Goal: Information Seeking & Learning: Learn about a topic

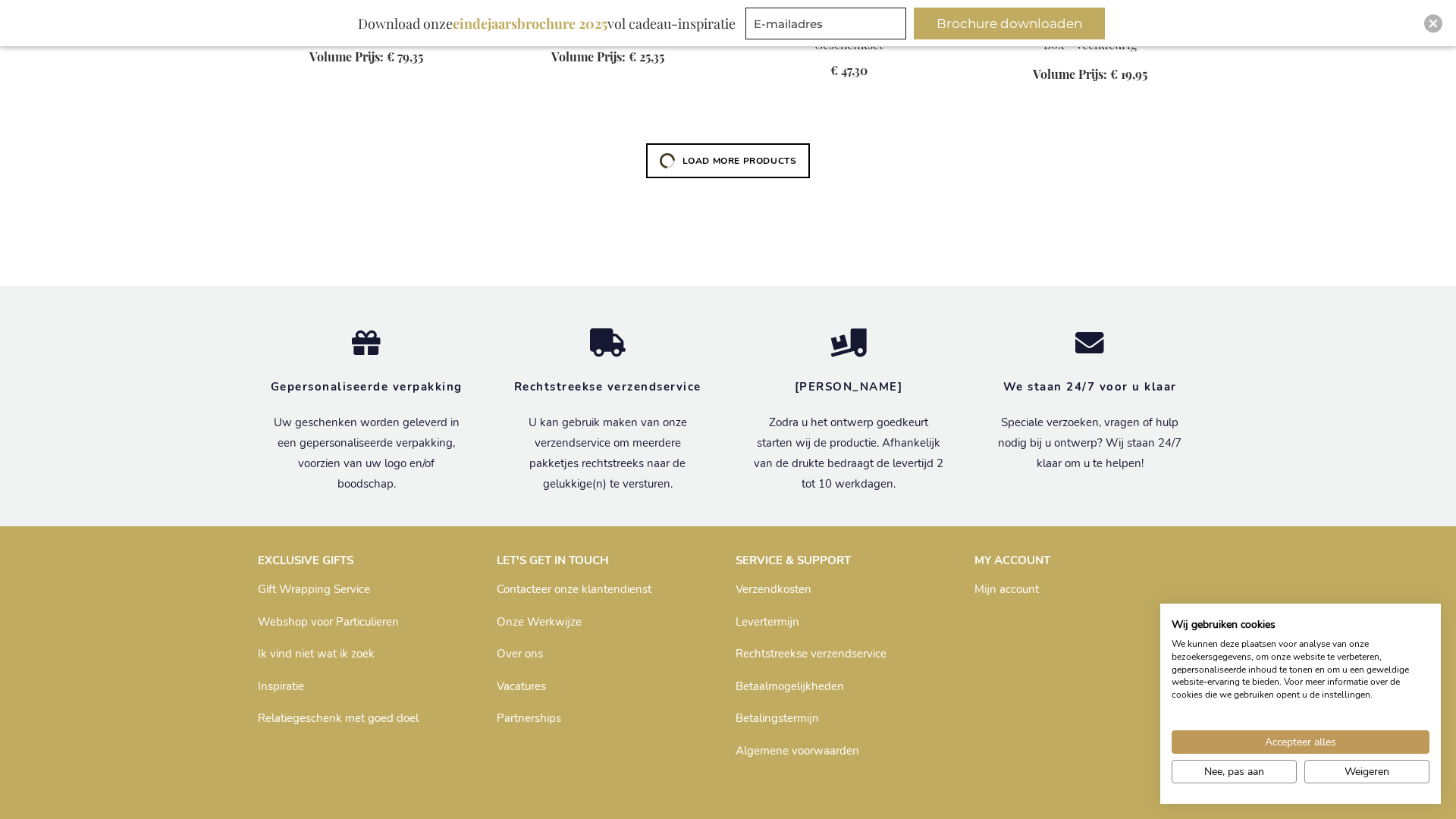
scroll to position [2555, 0]
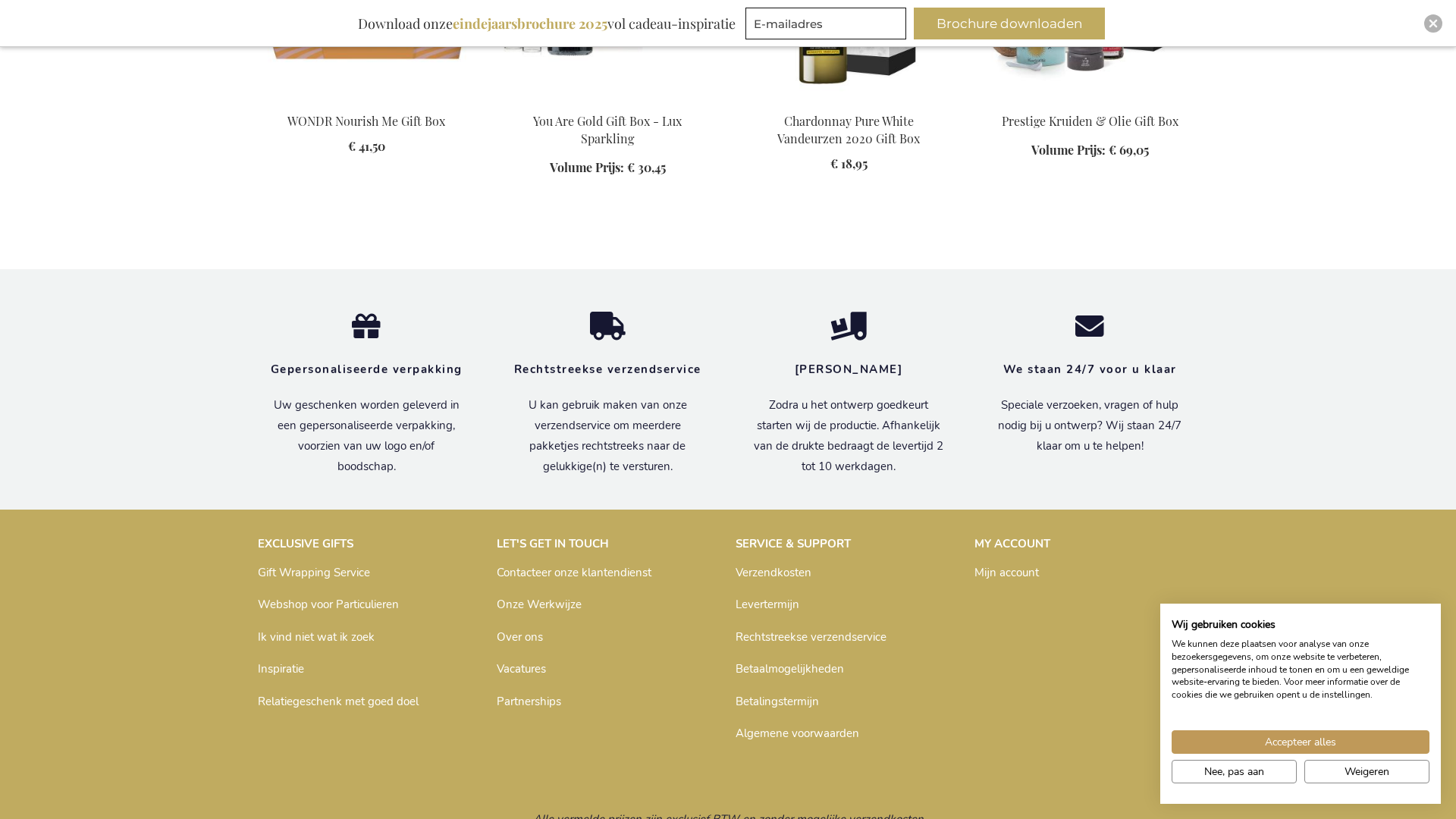
scroll to position [5744, 0]
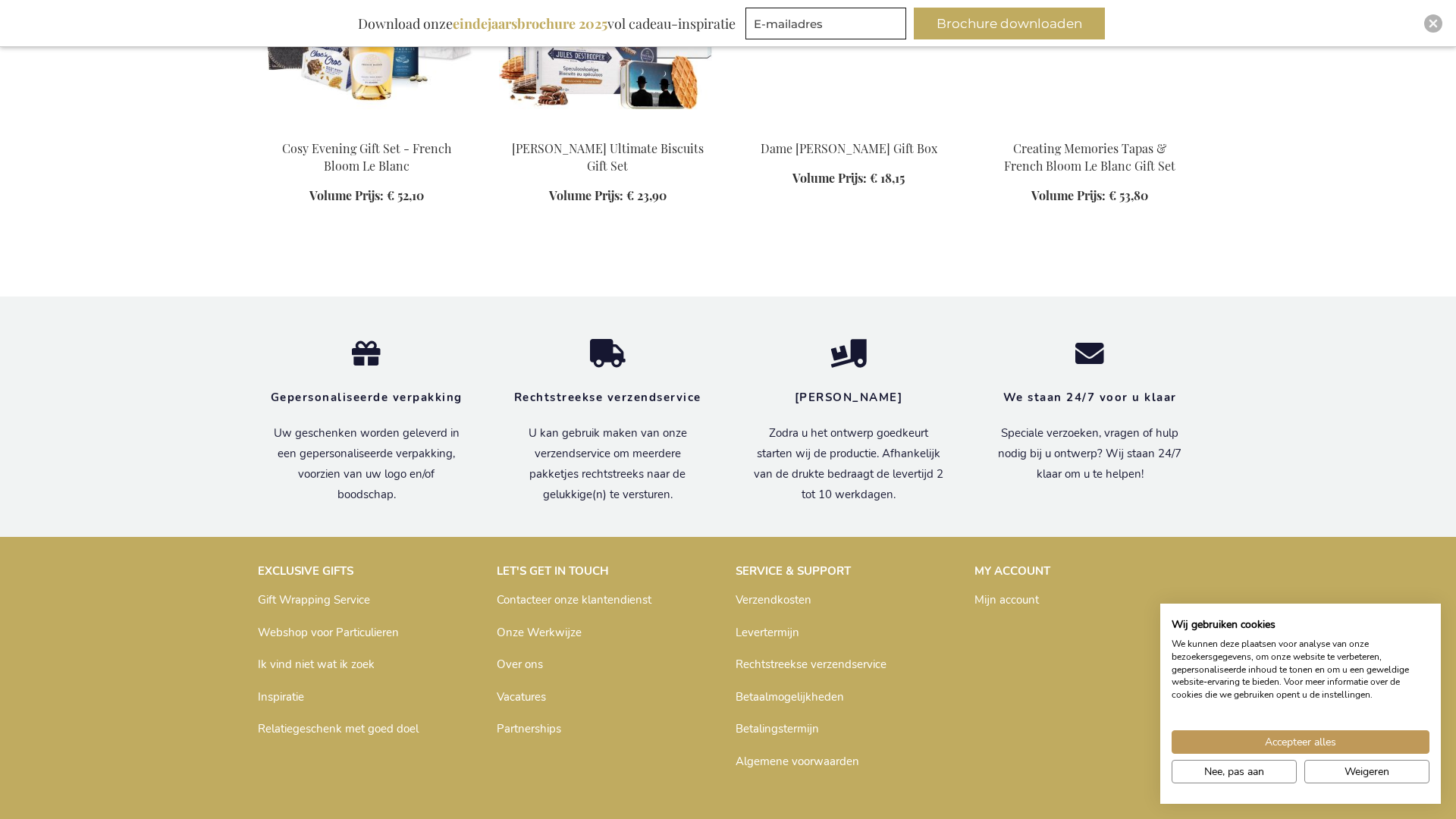
scroll to position [6795, 0]
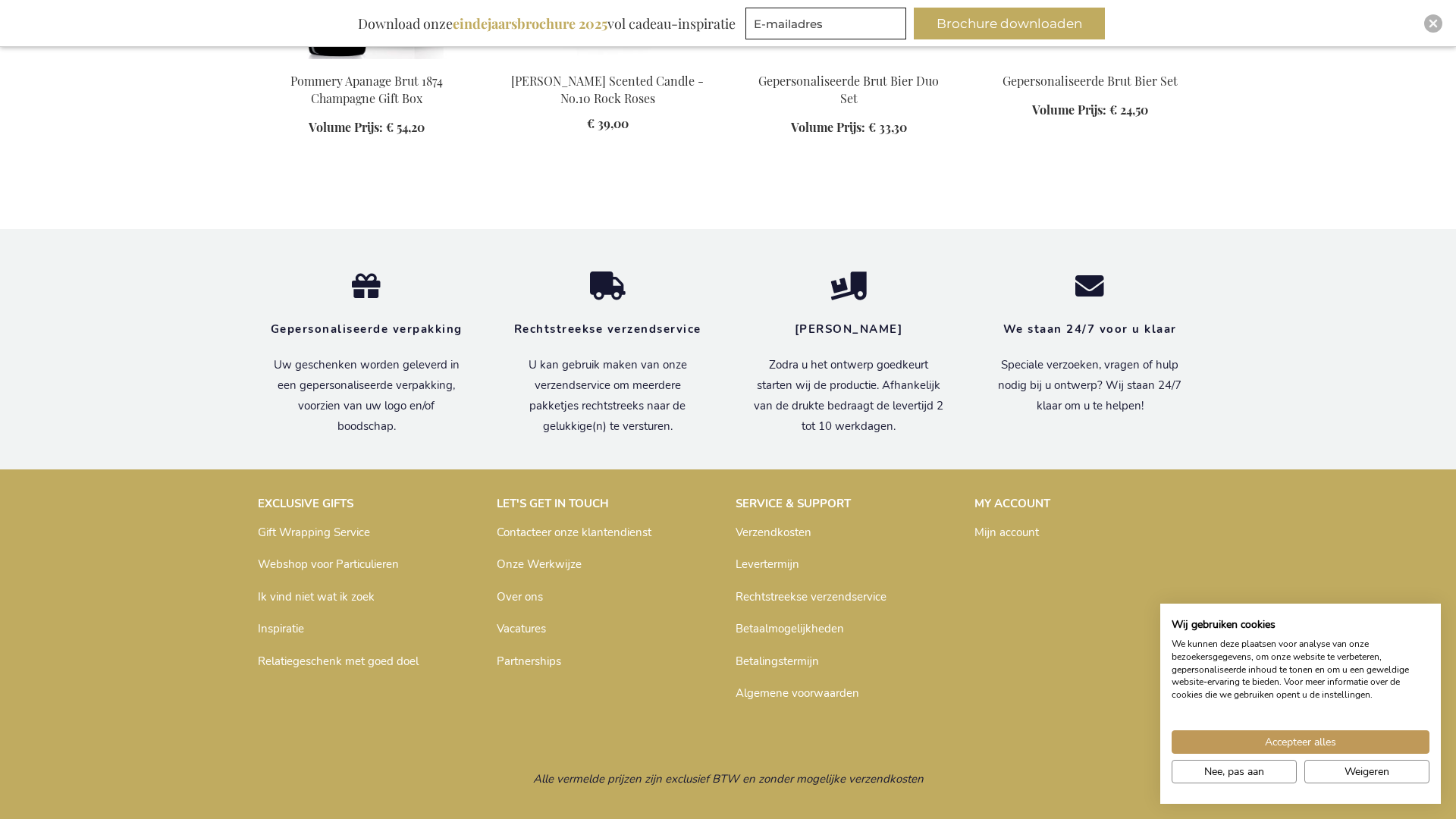
scroll to position [7863, 0]
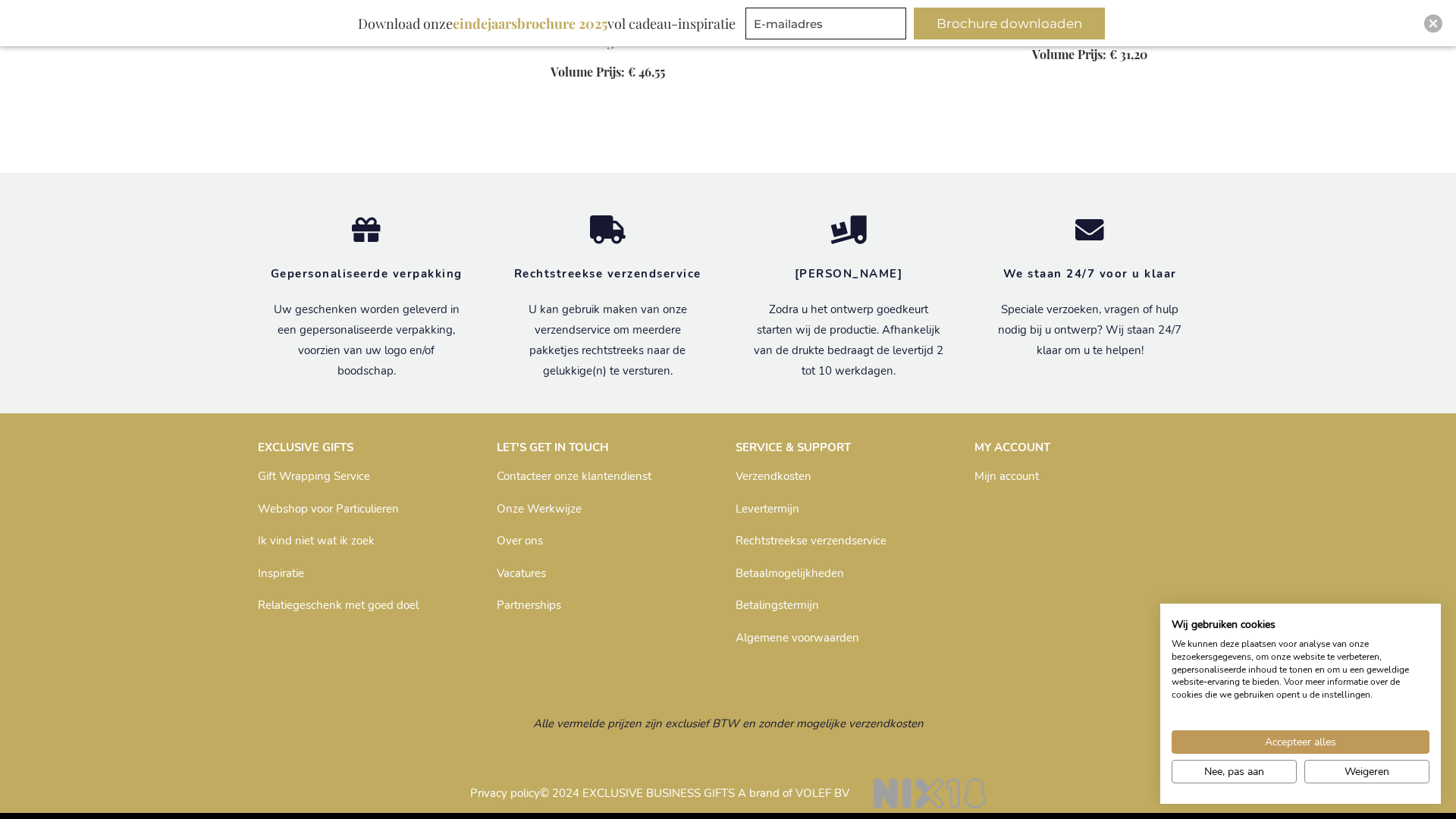
scroll to position [8932, 0]
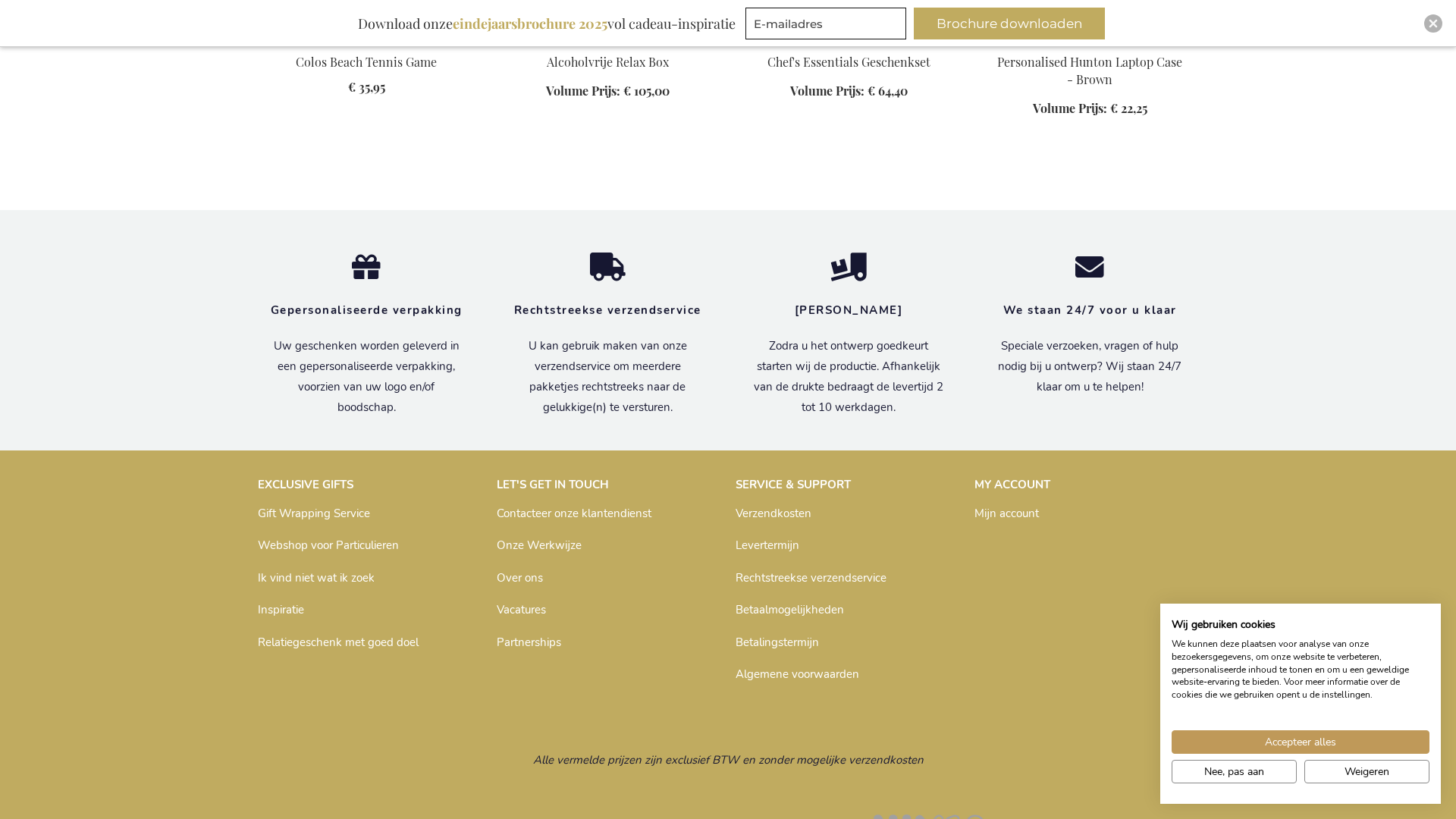
scroll to position [10000, 0]
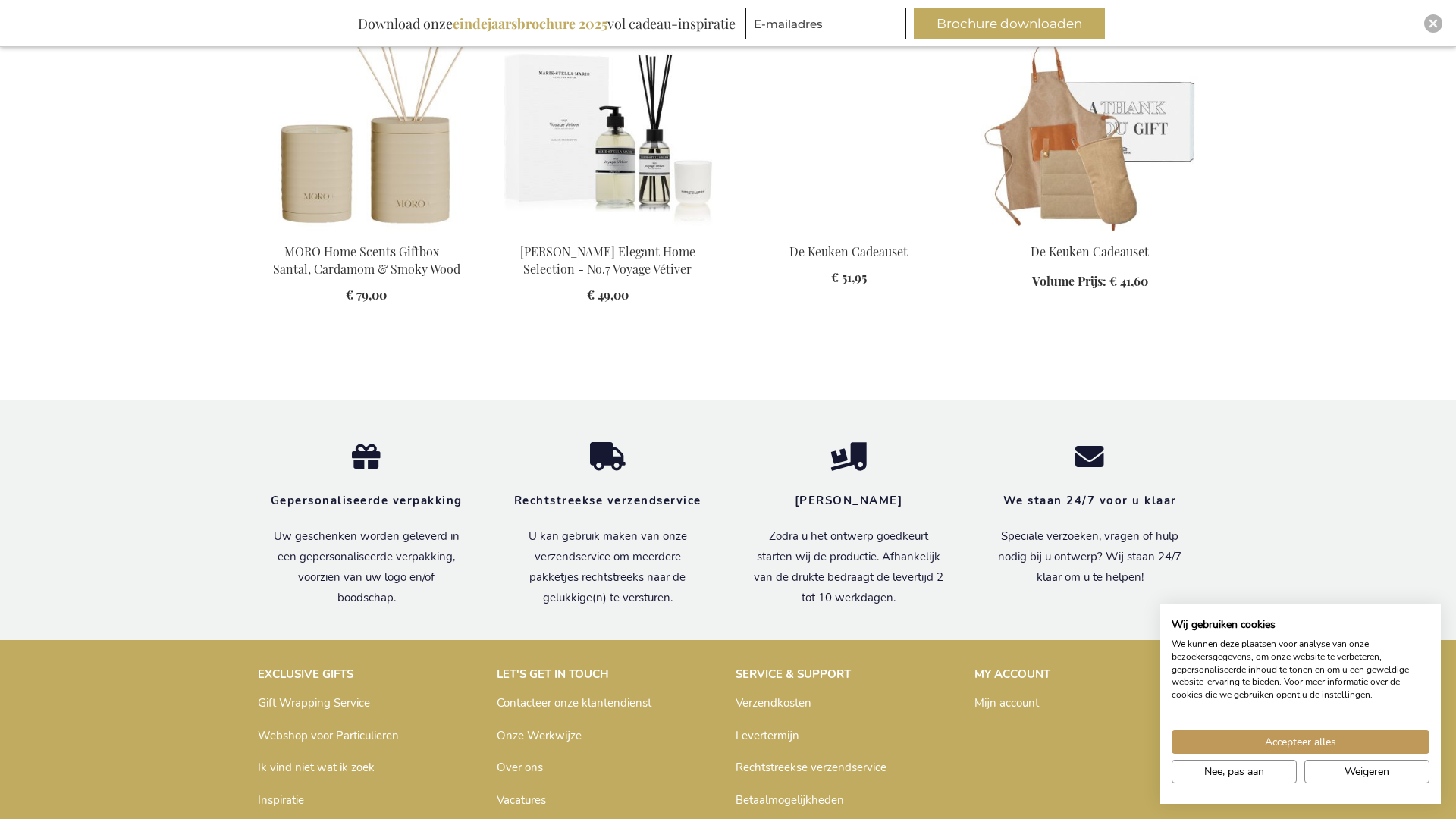
scroll to position [11052, 0]
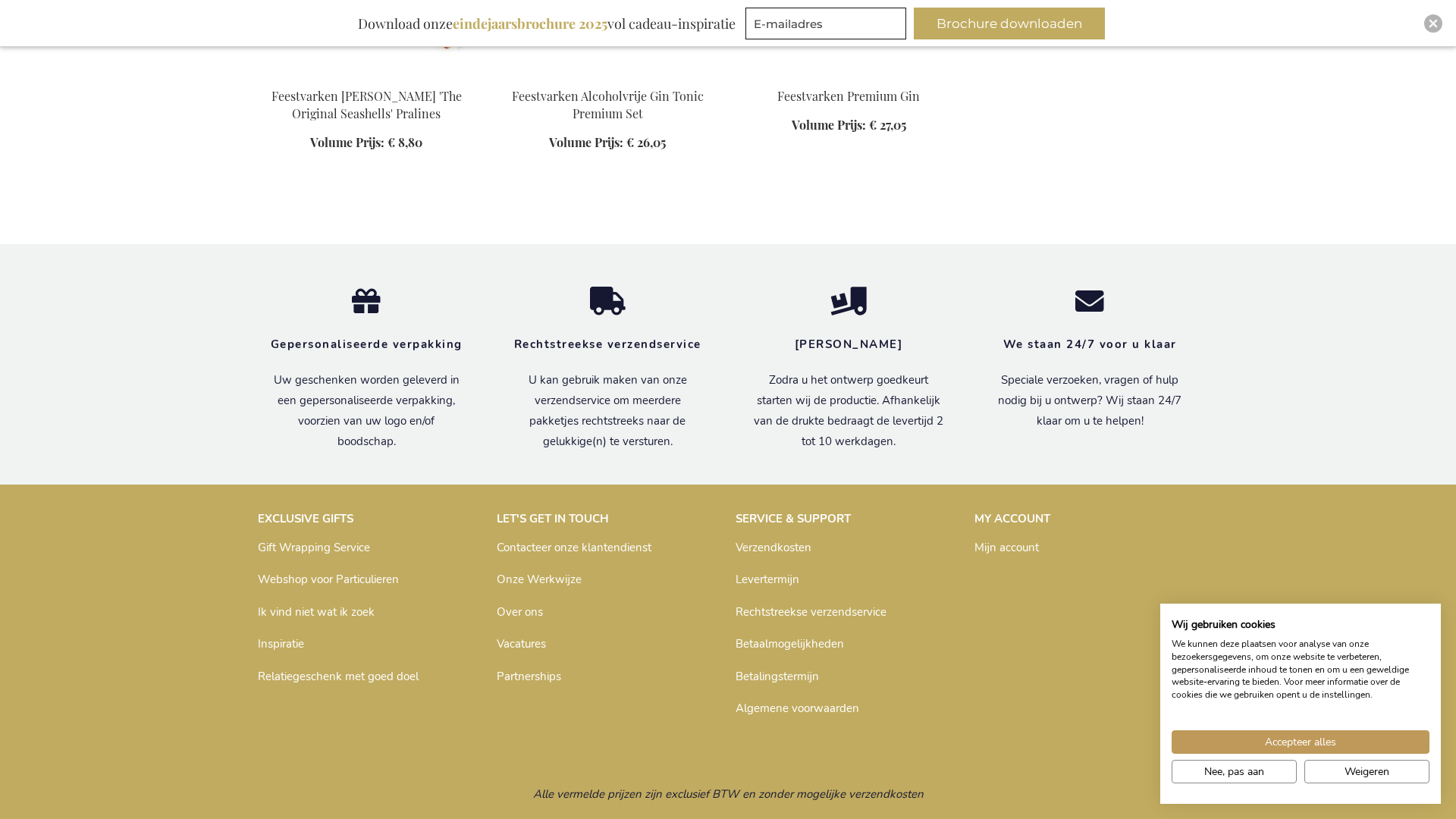
scroll to position [12103, 0]
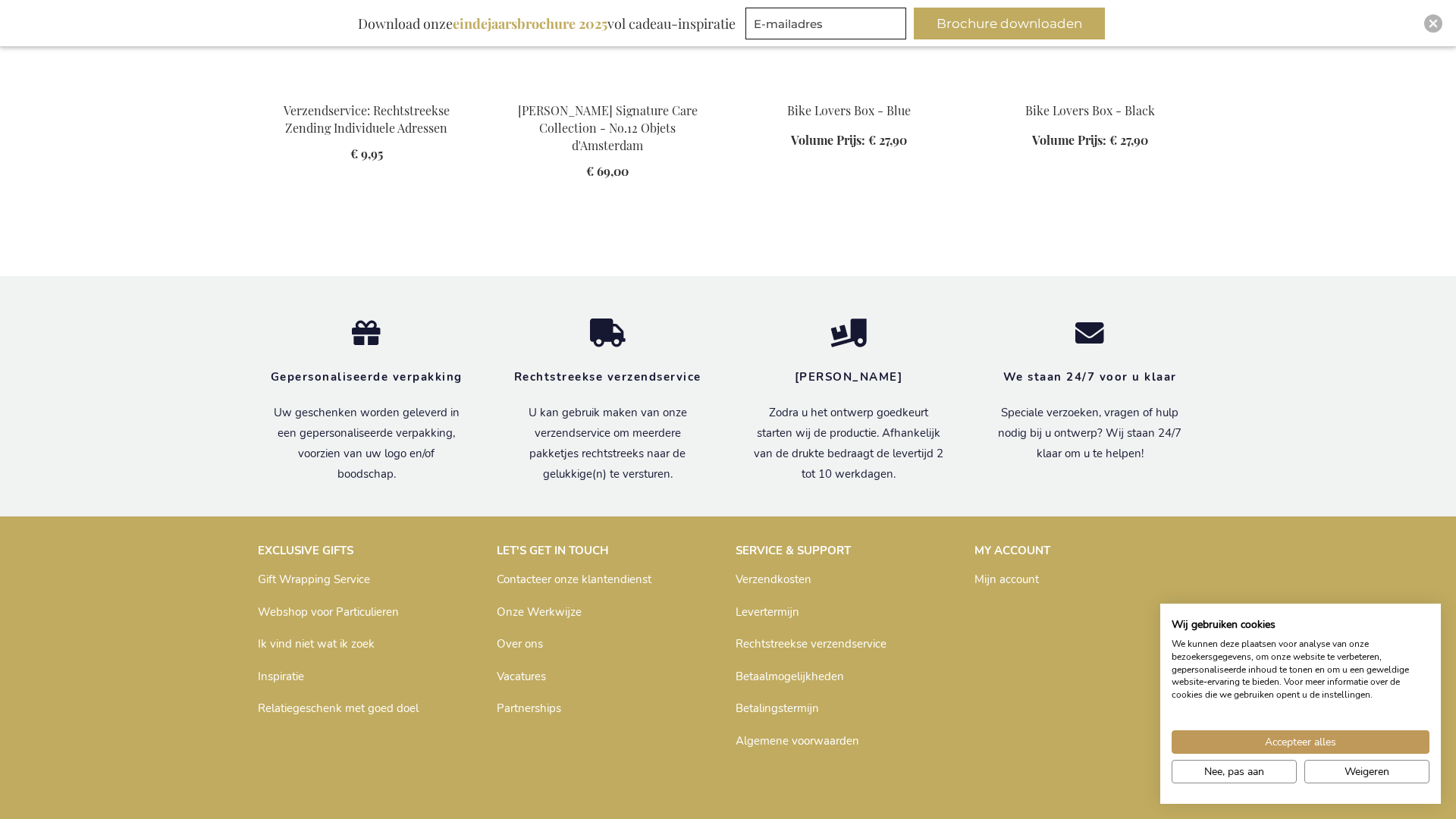
scroll to position [13206, 0]
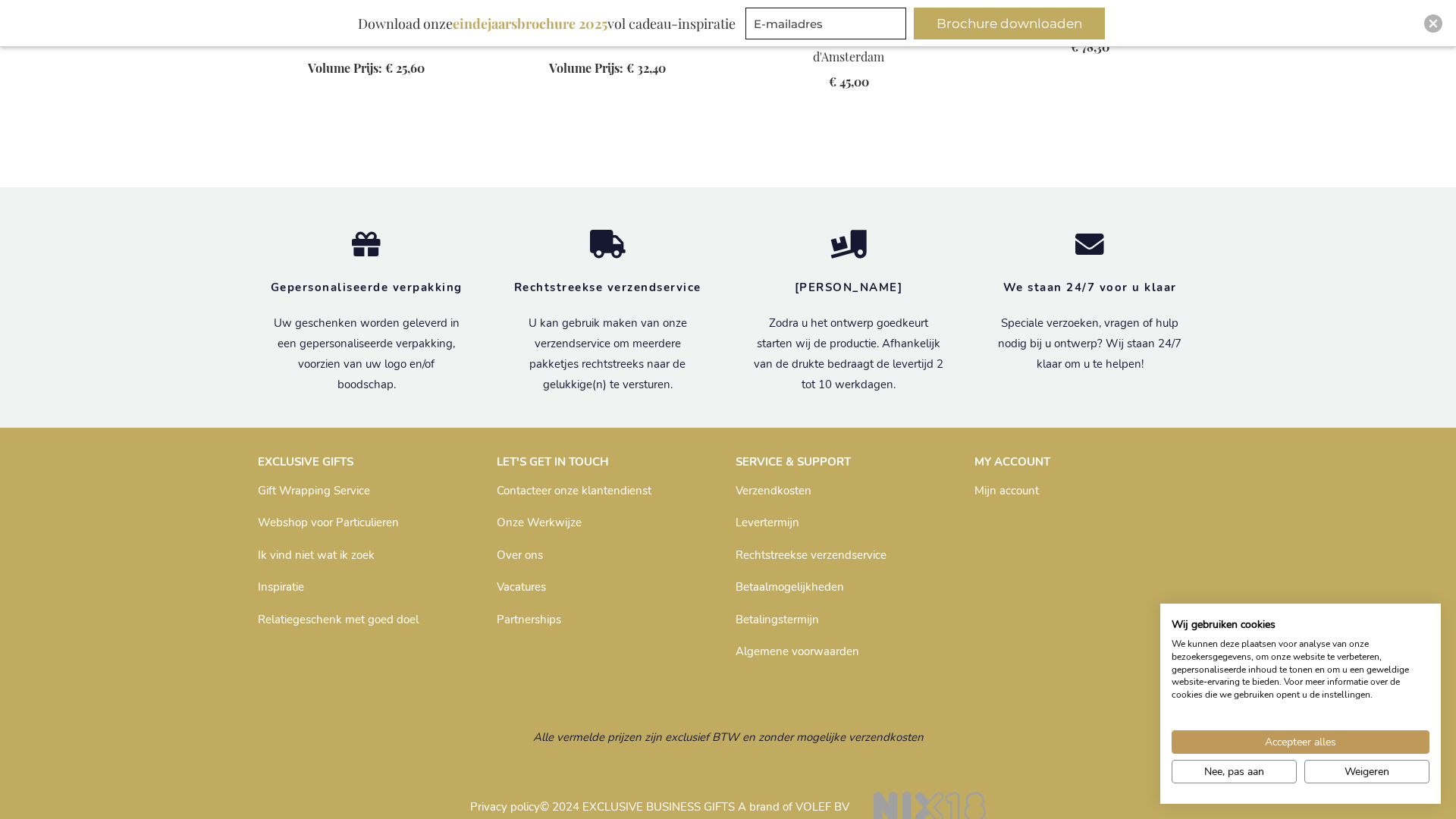
scroll to position [14257, 0]
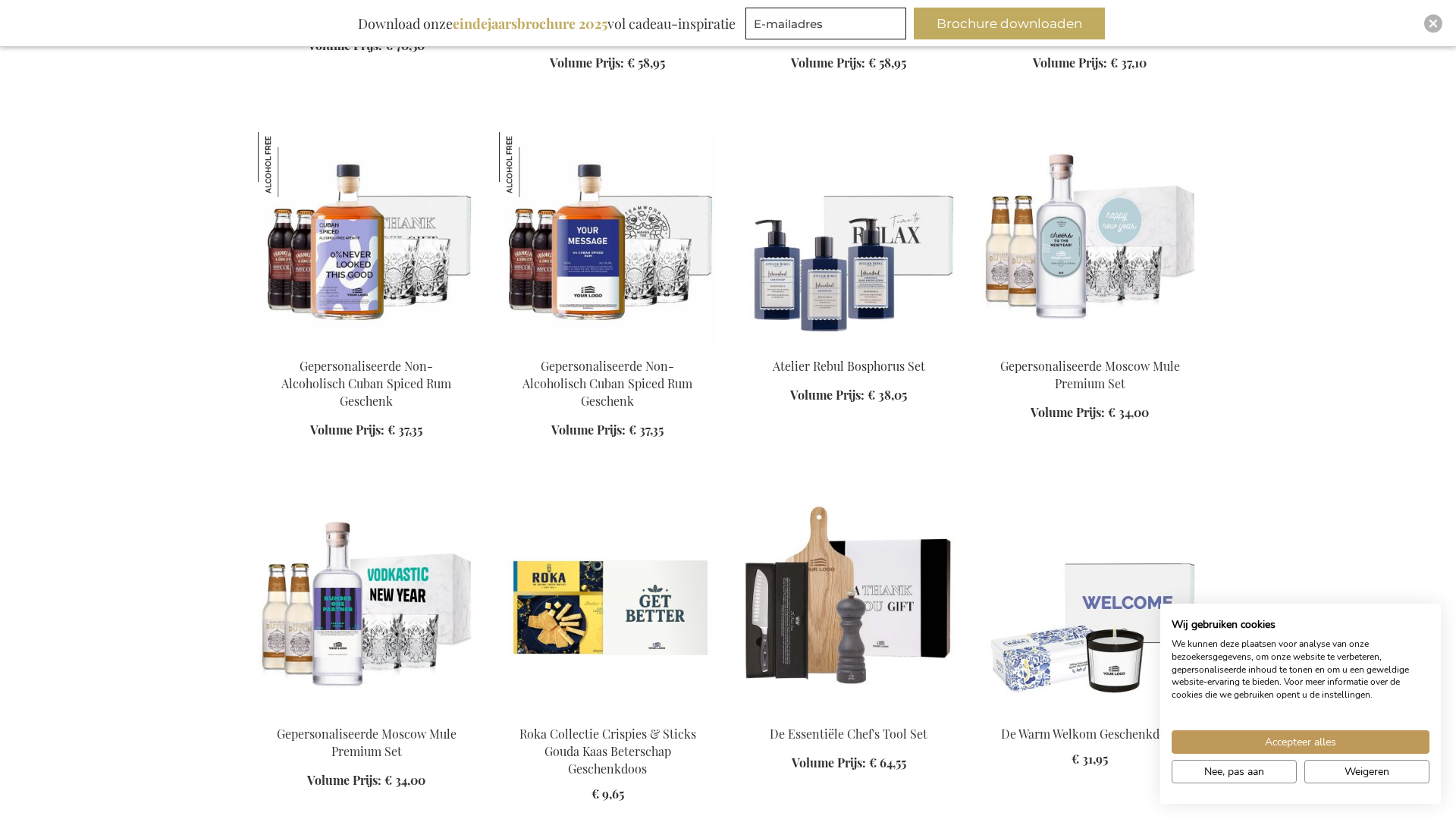
scroll to position [15326, 0]
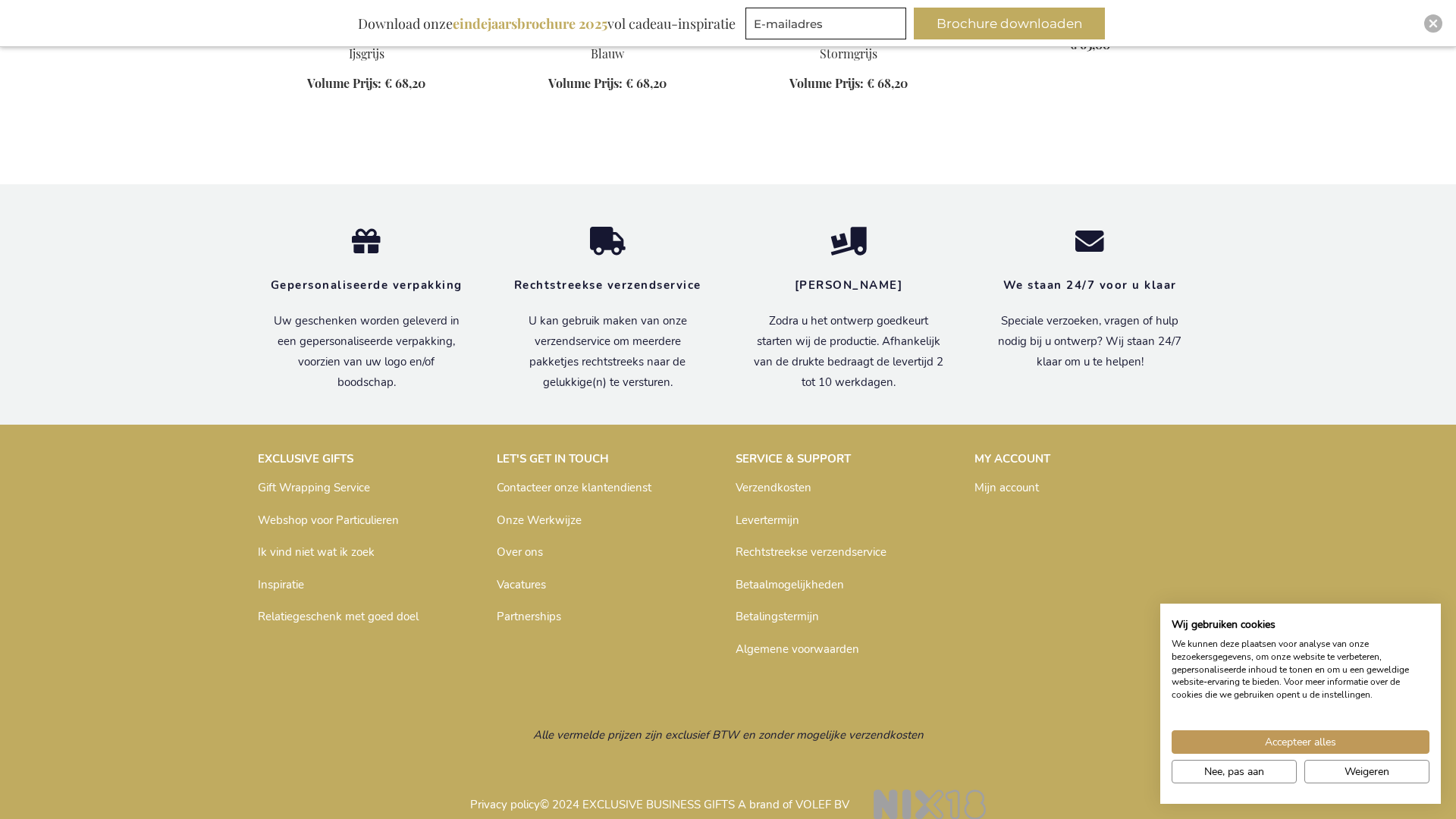
scroll to position [17480, 0]
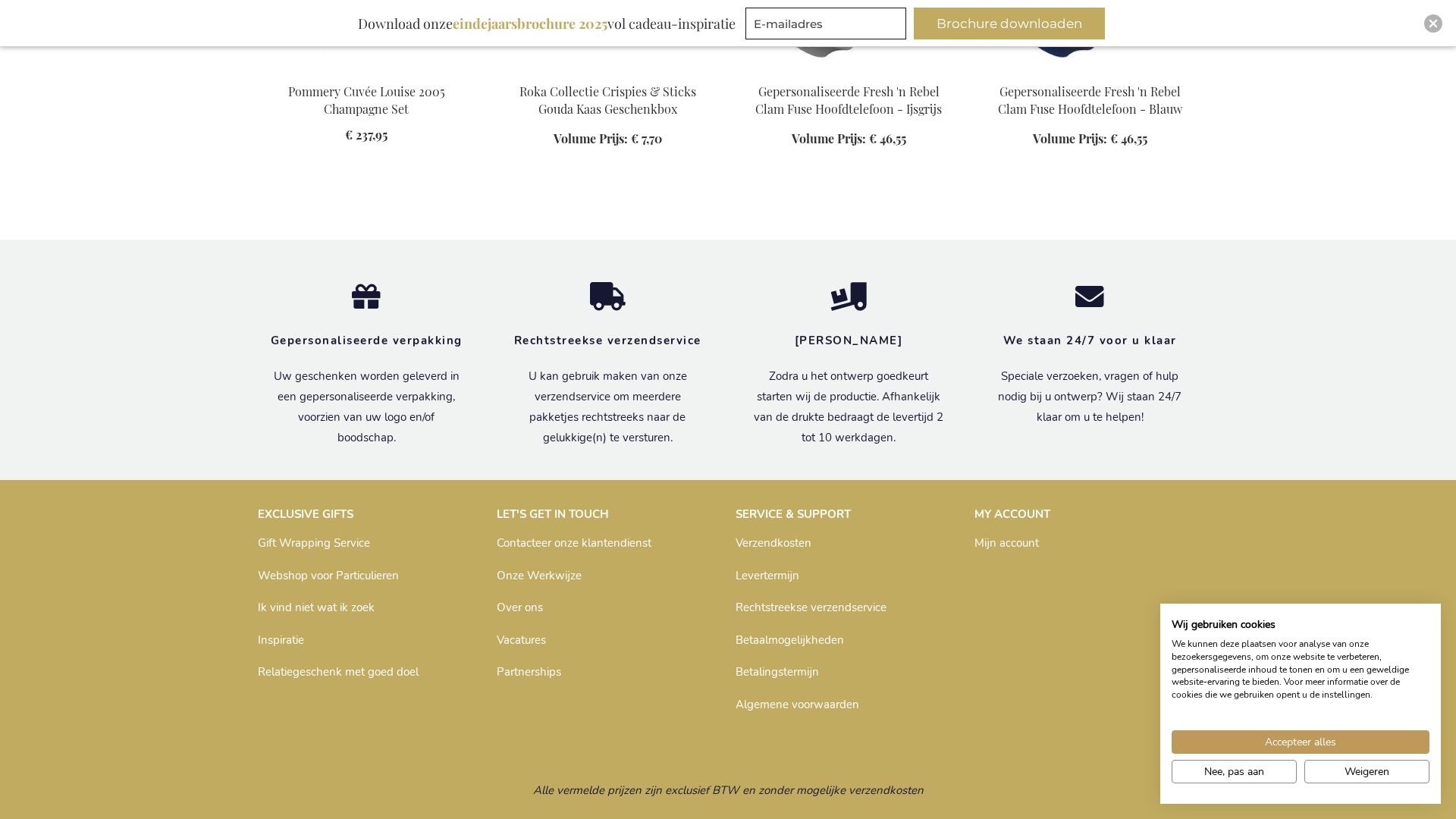
scroll to position [19565, 0]
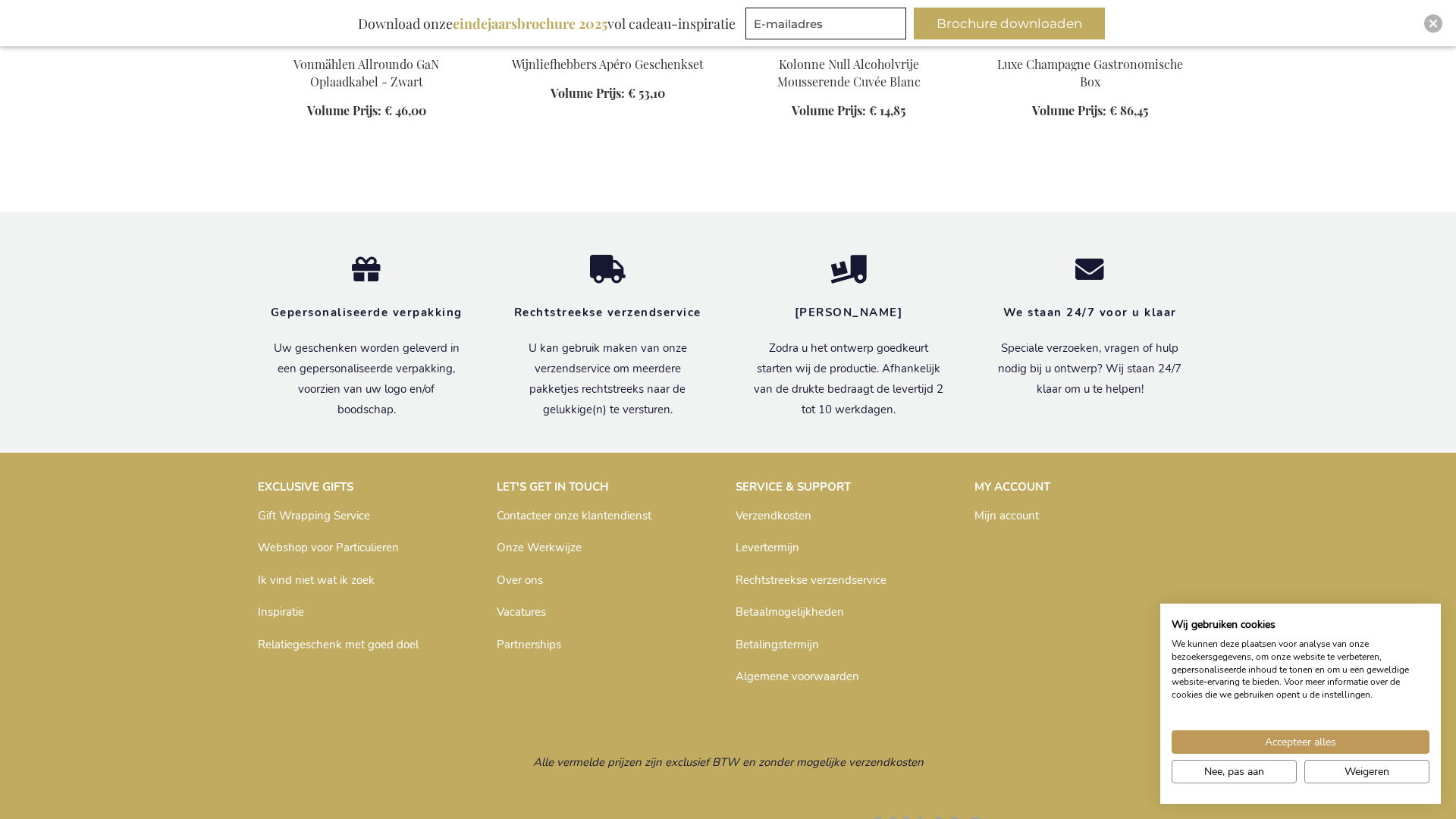
scroll to position [20633, 0]
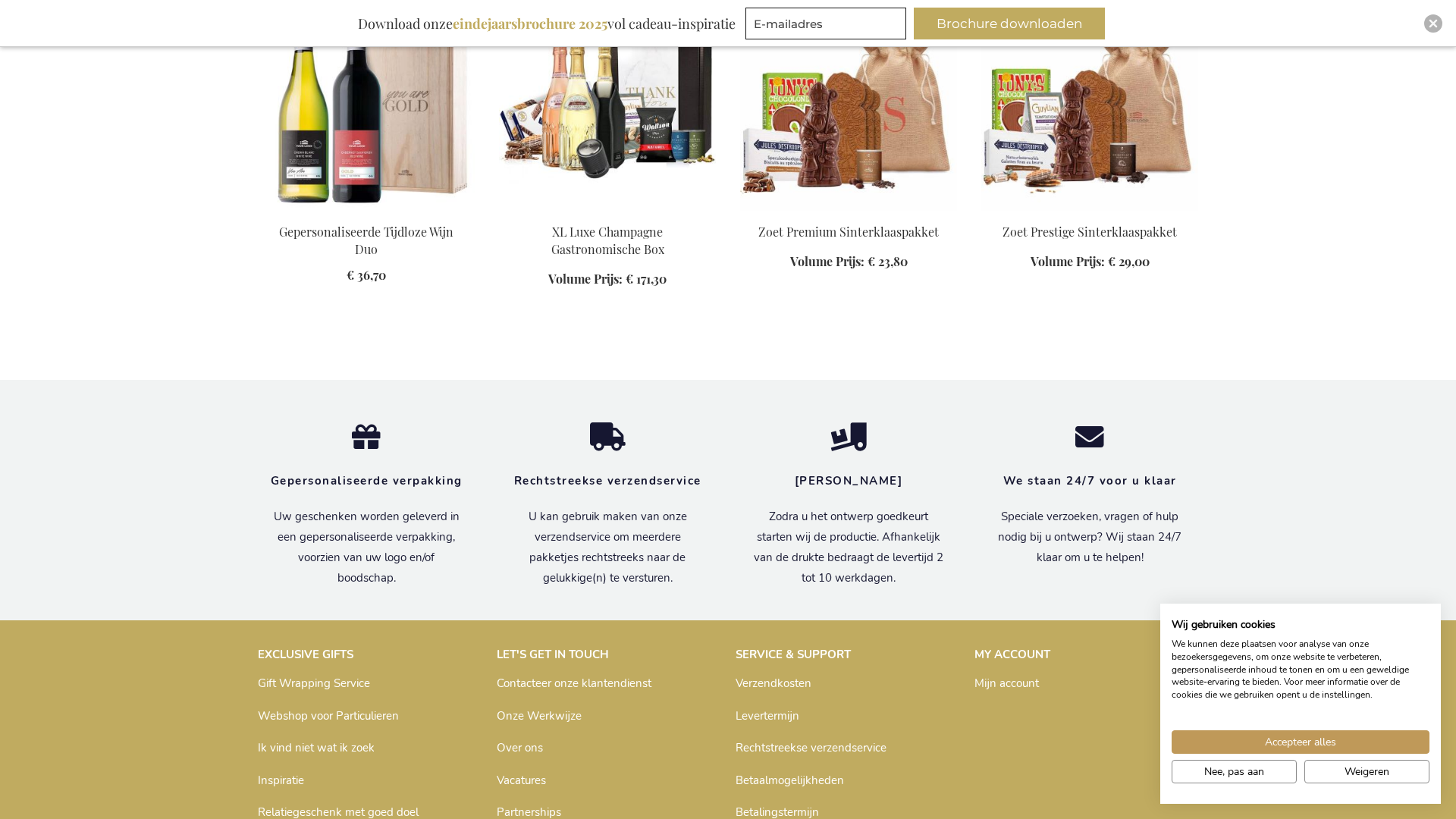
scroll to position [21685, 0]
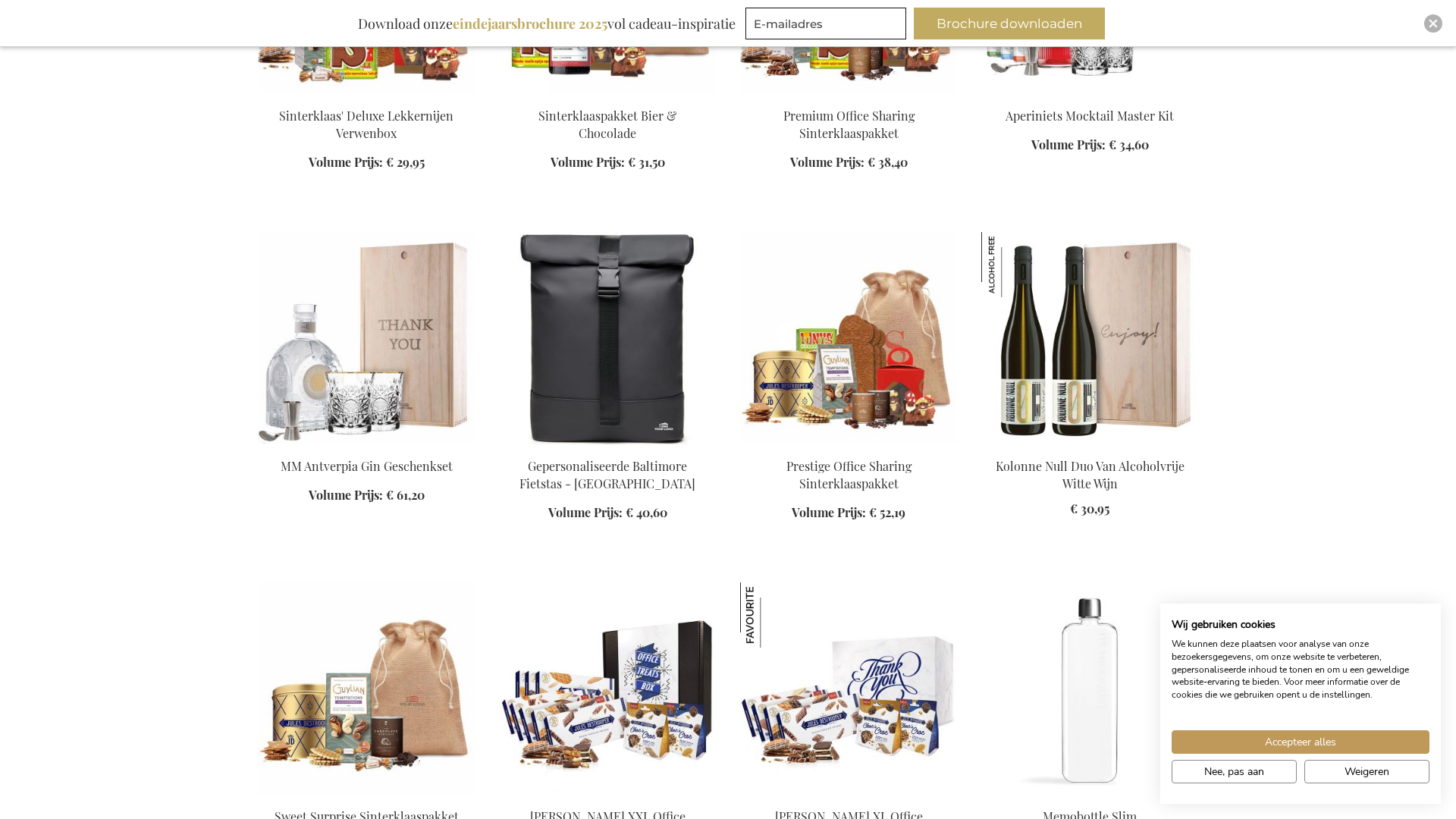
scroll to position [22846, 0]
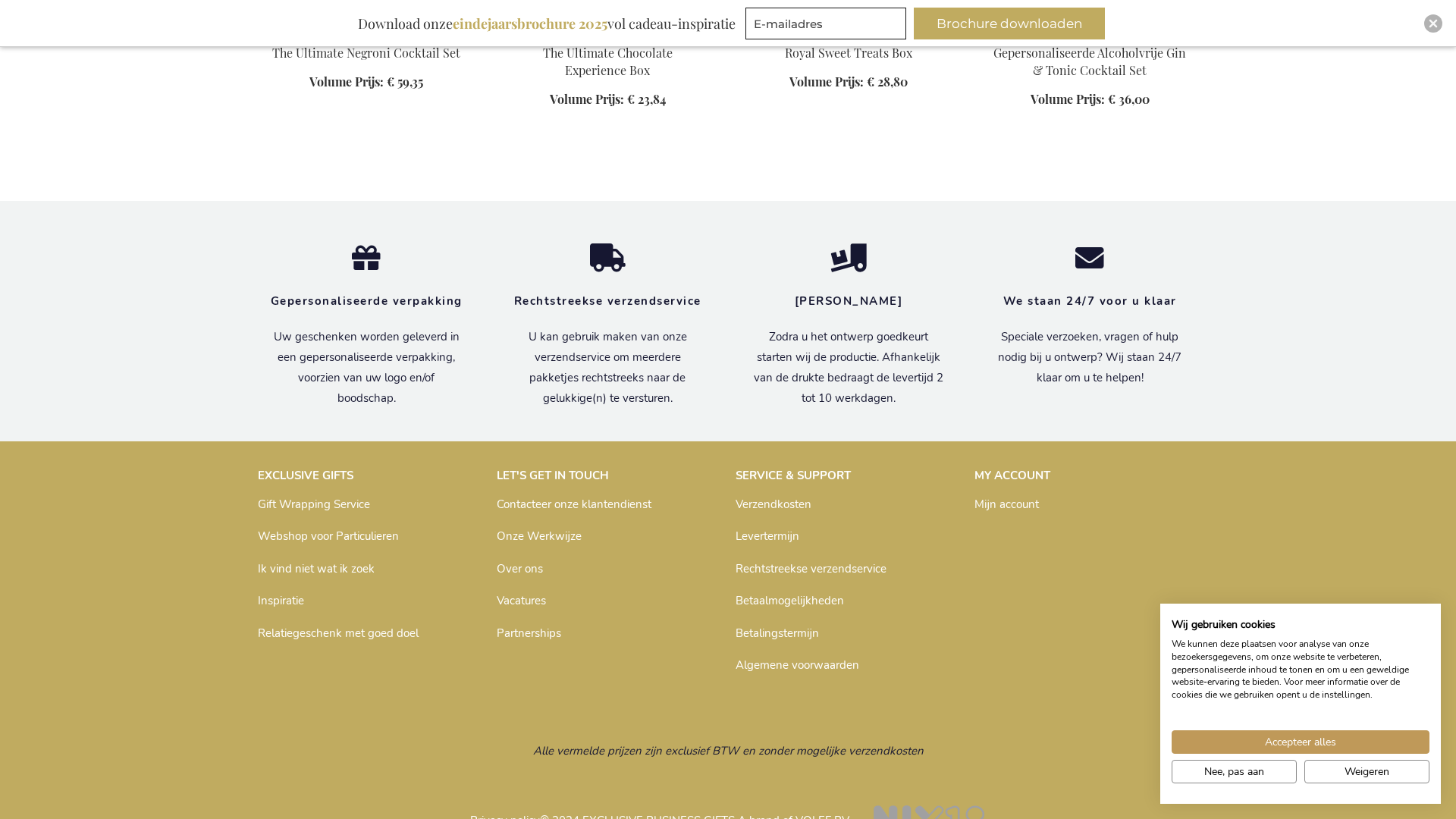
scroll to position [24838, 0]
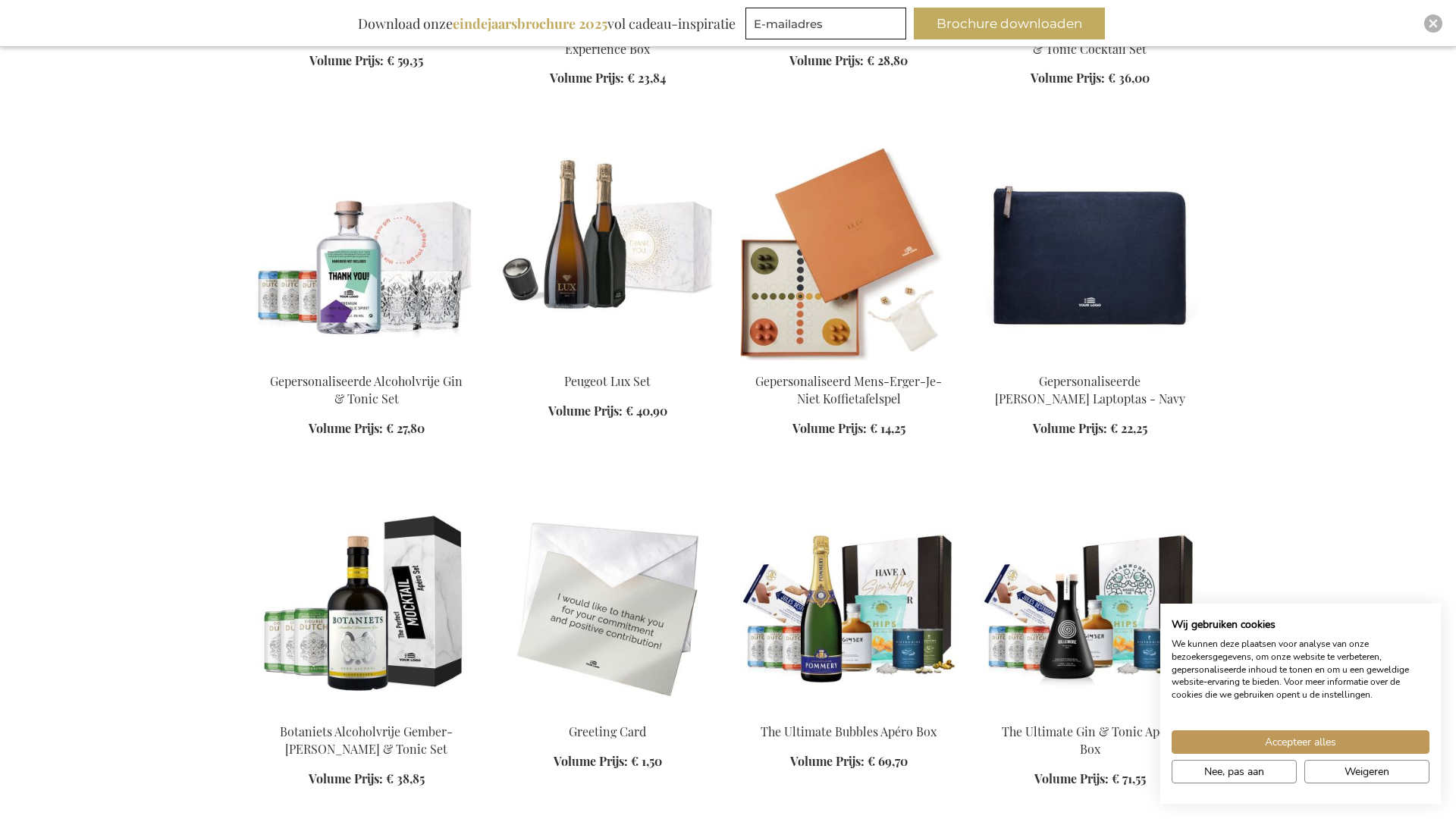
scroll to position [24948, 0]
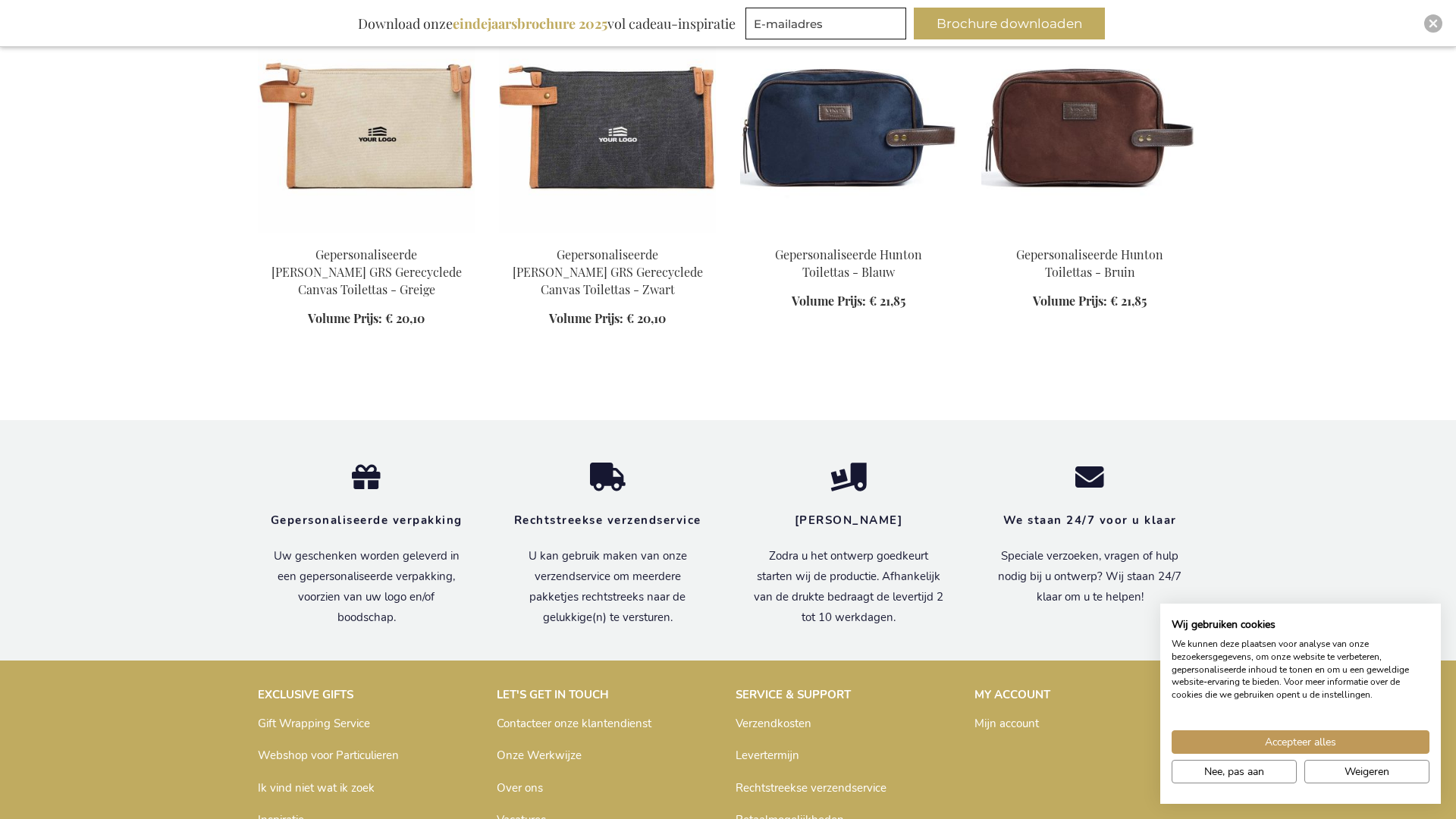
scroll to position [26974, 0]
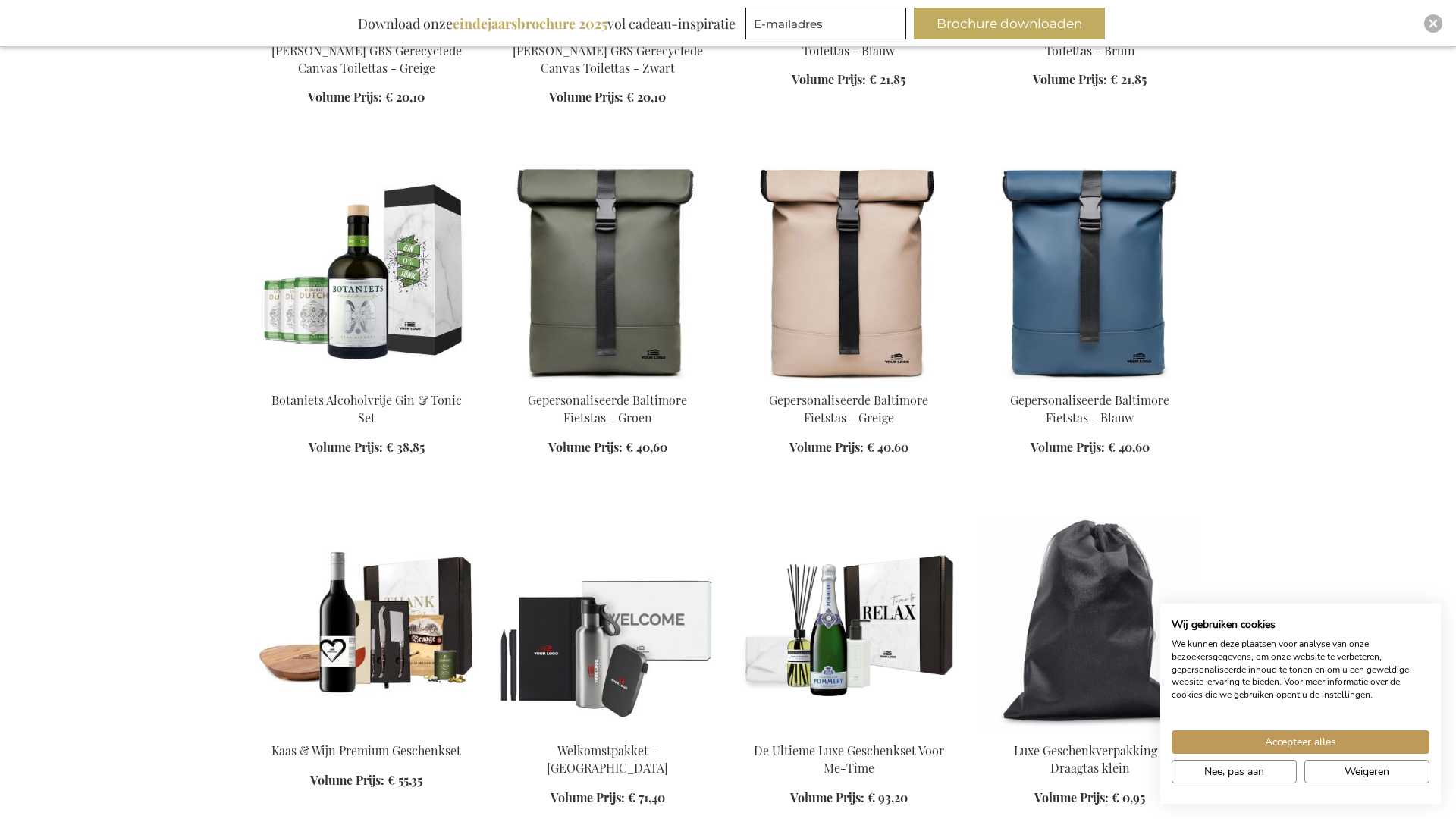
scroll to position [27085, 0]
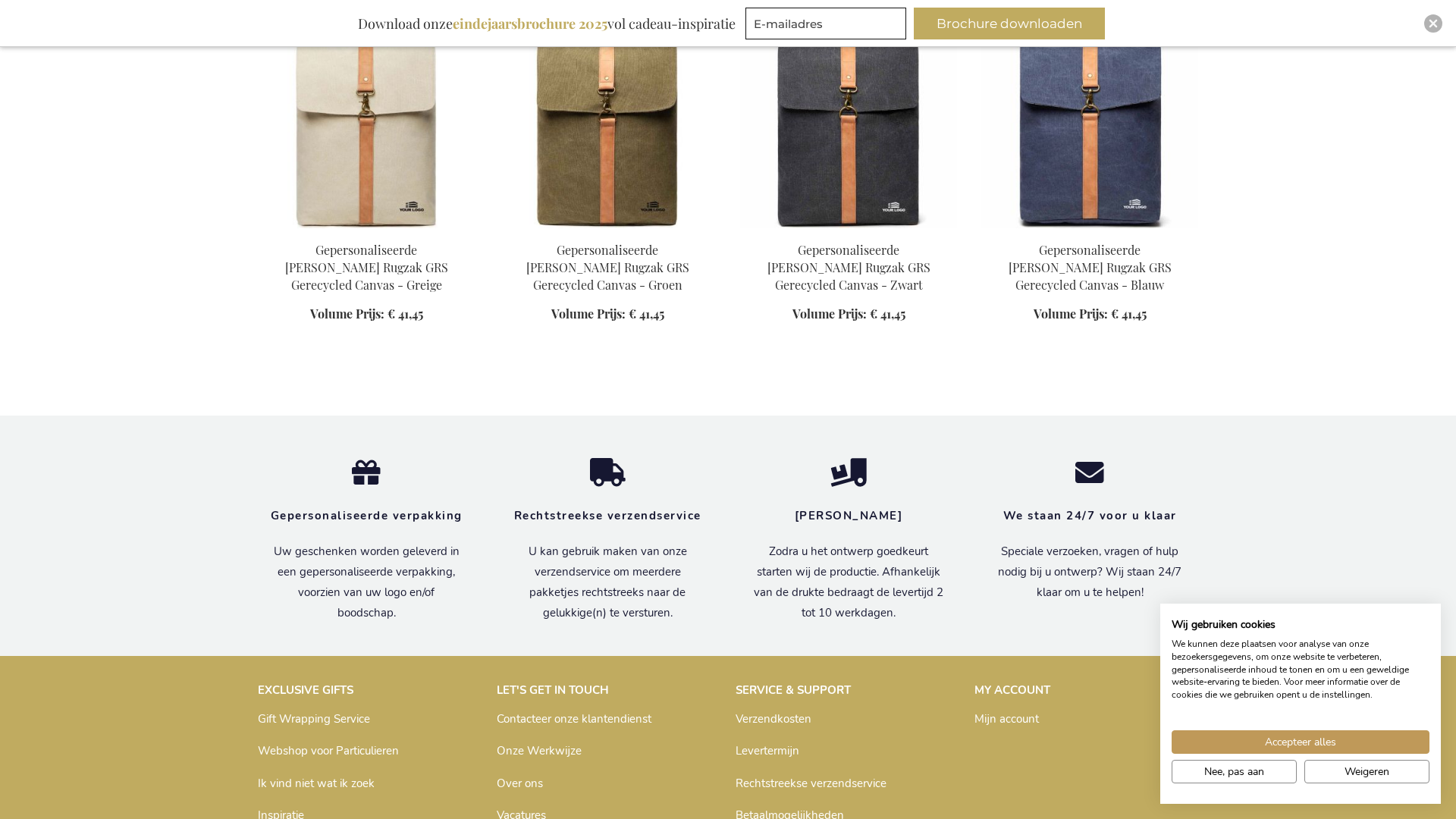
scroll to position [29077, 0]
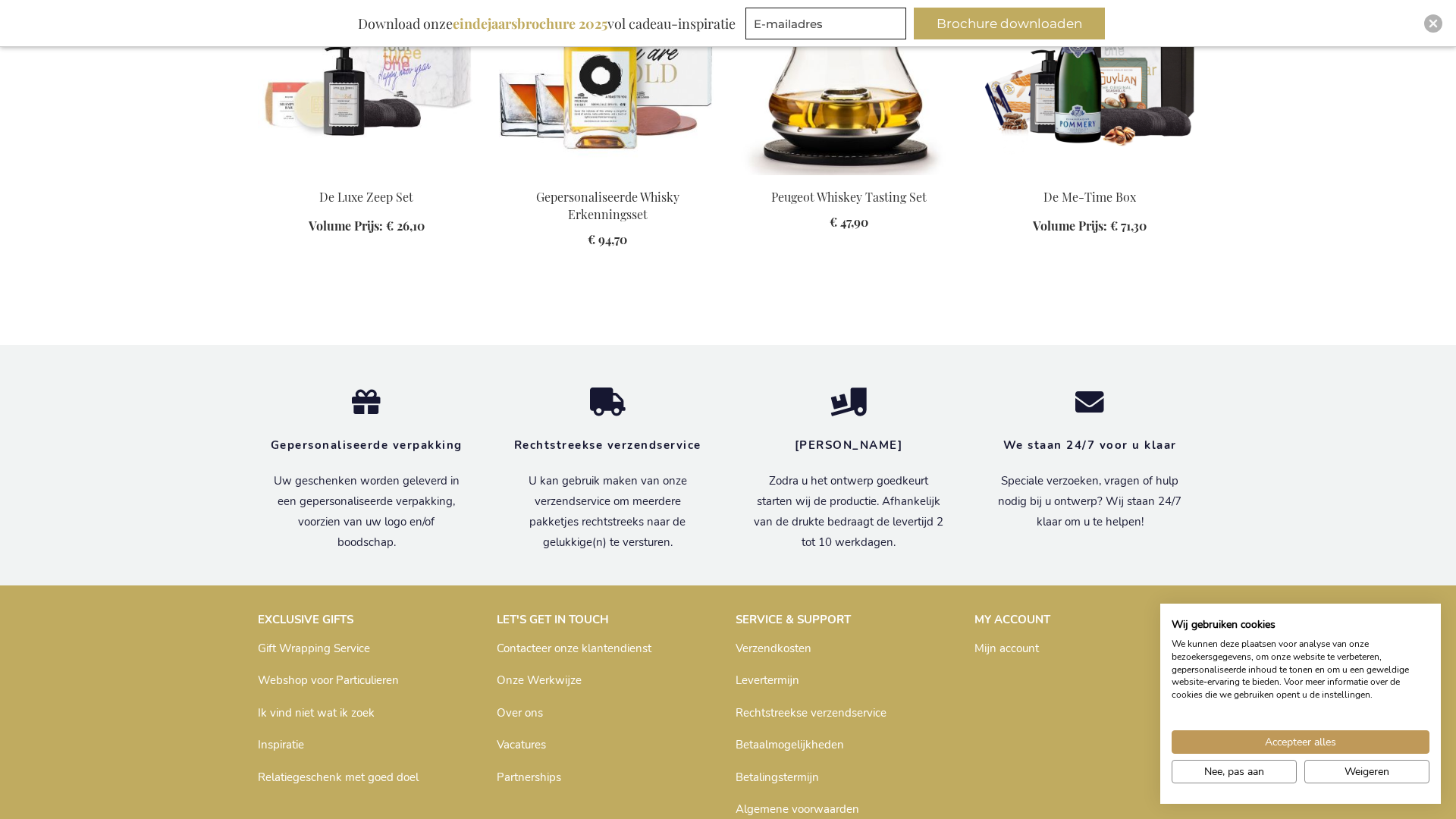
scroll to position [31196, 0]
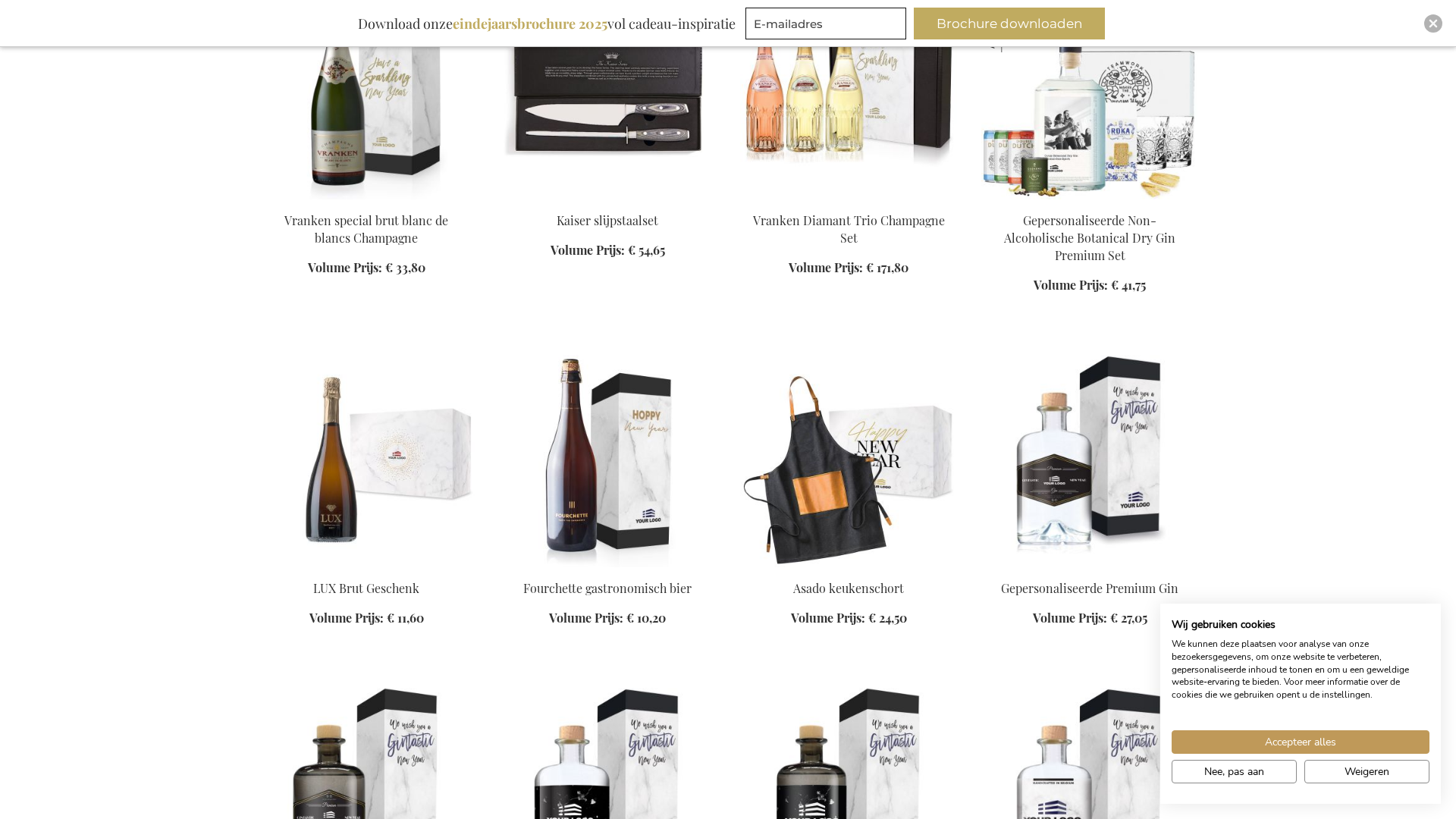
scroll to position [32230, 0]
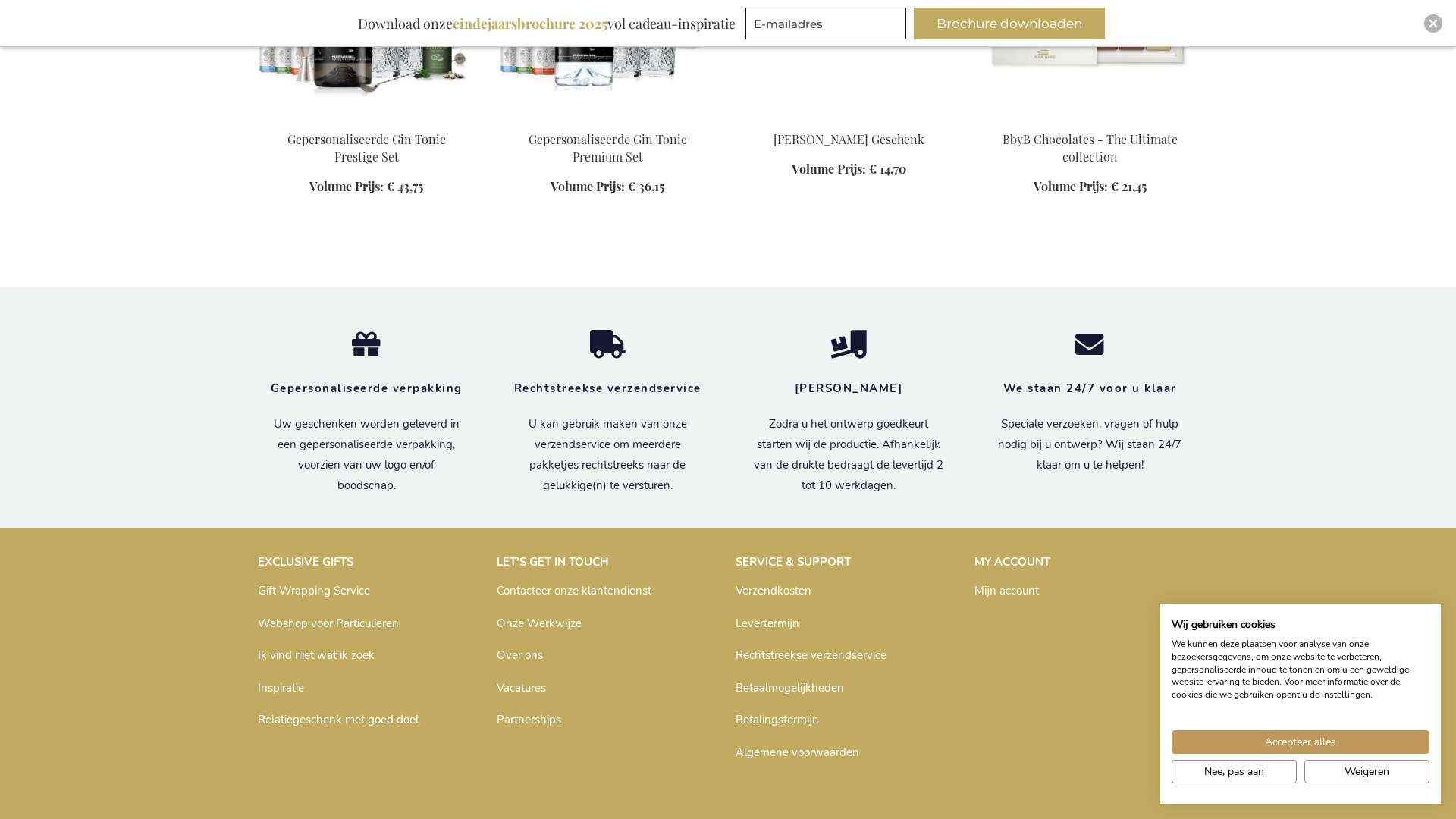
scroll to position [34315, 0]
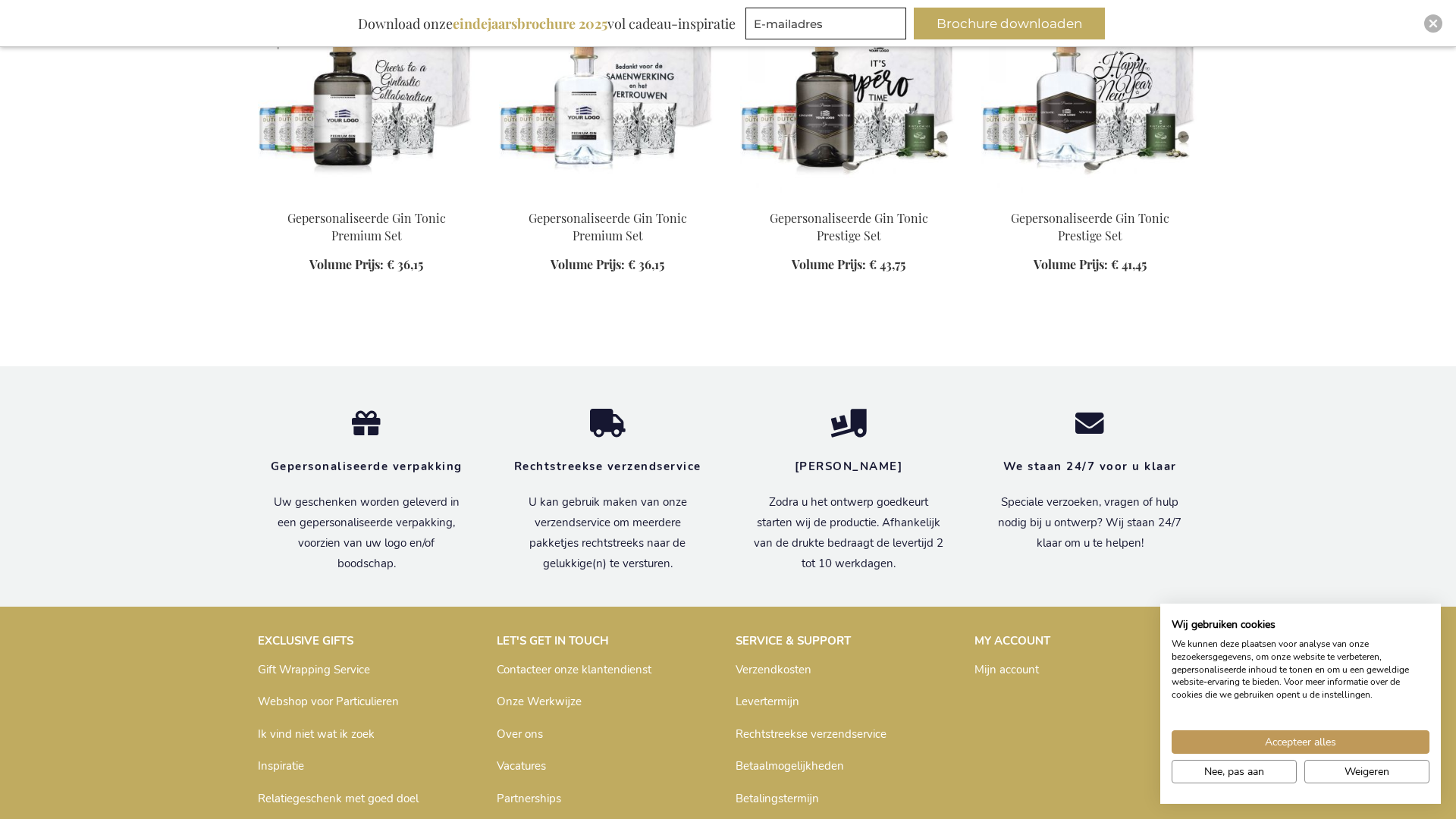
scroll to position [35366, 0]
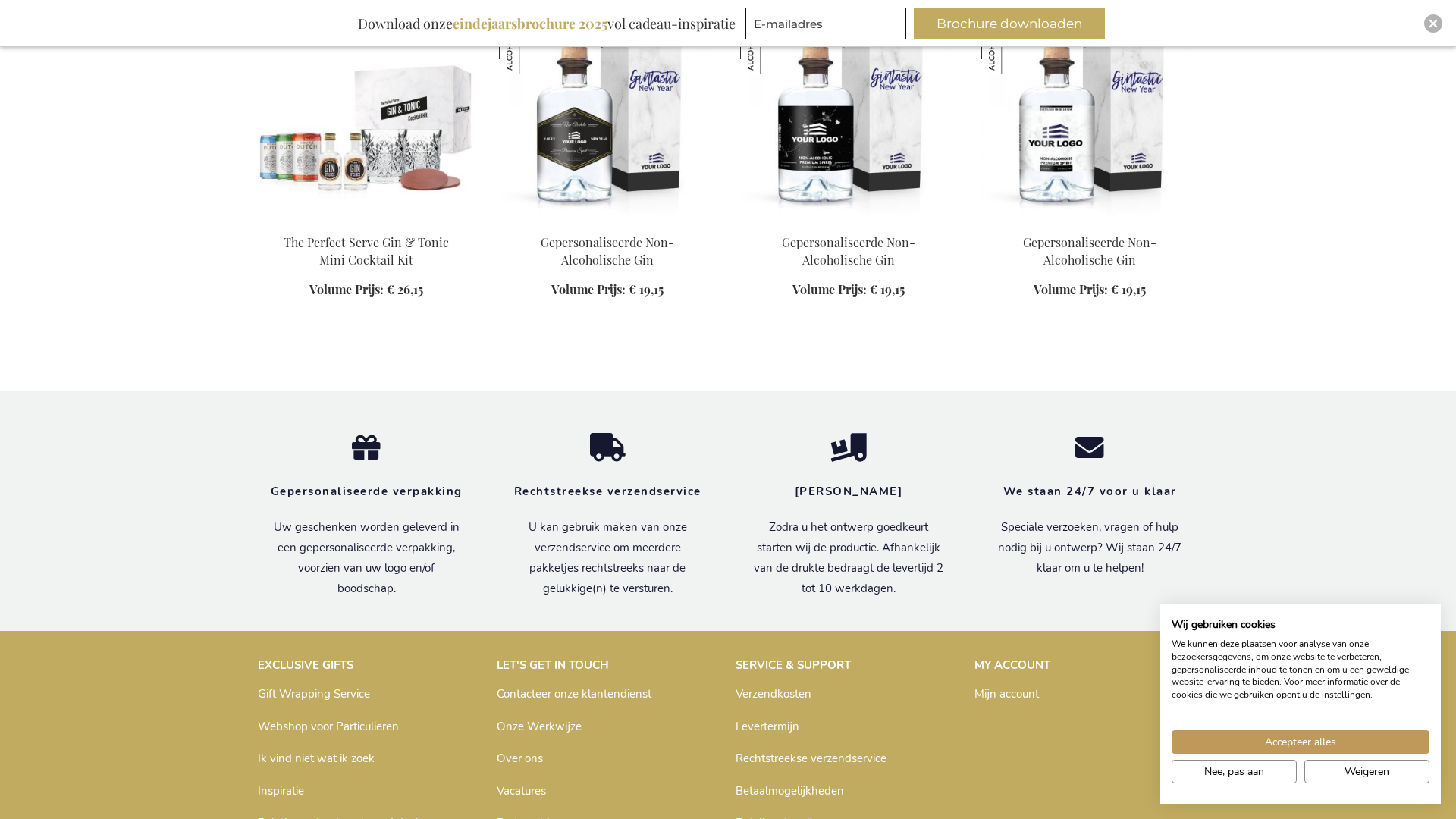
scroll to position [36417, 0]
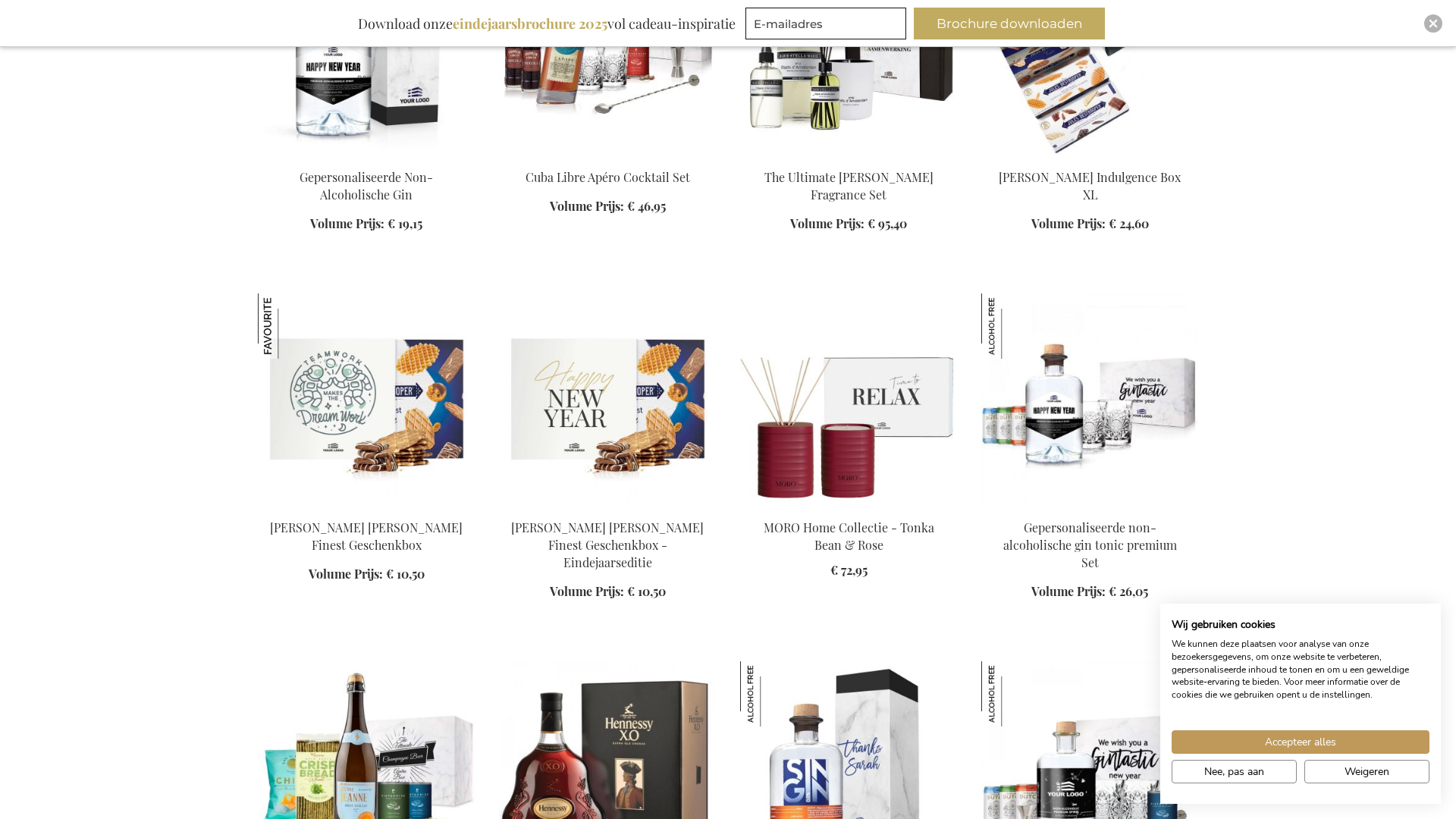
scroll to position [37596, 0]
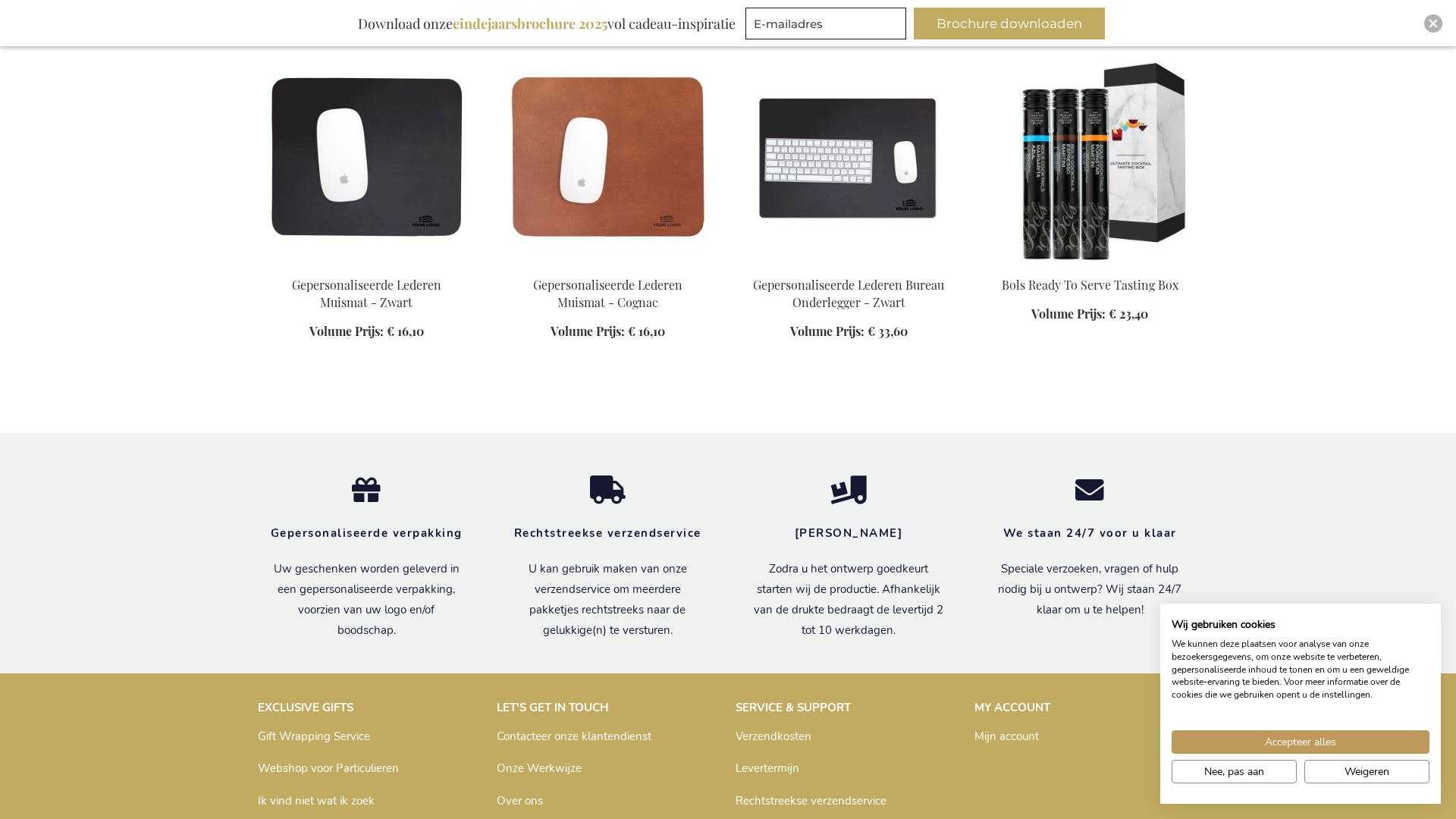
scroll to position [39588, 0]
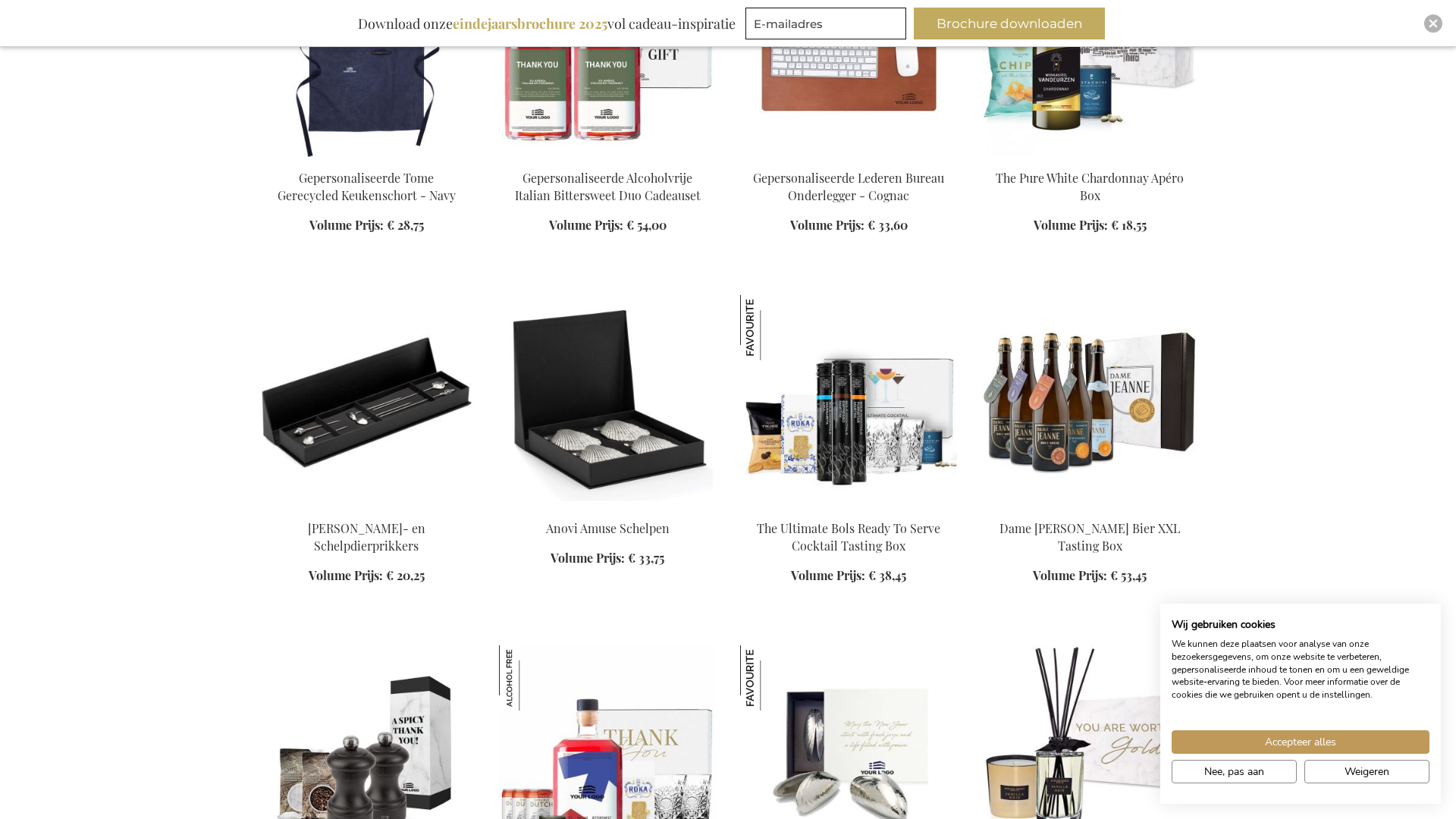
scroll to position [40639, 0]
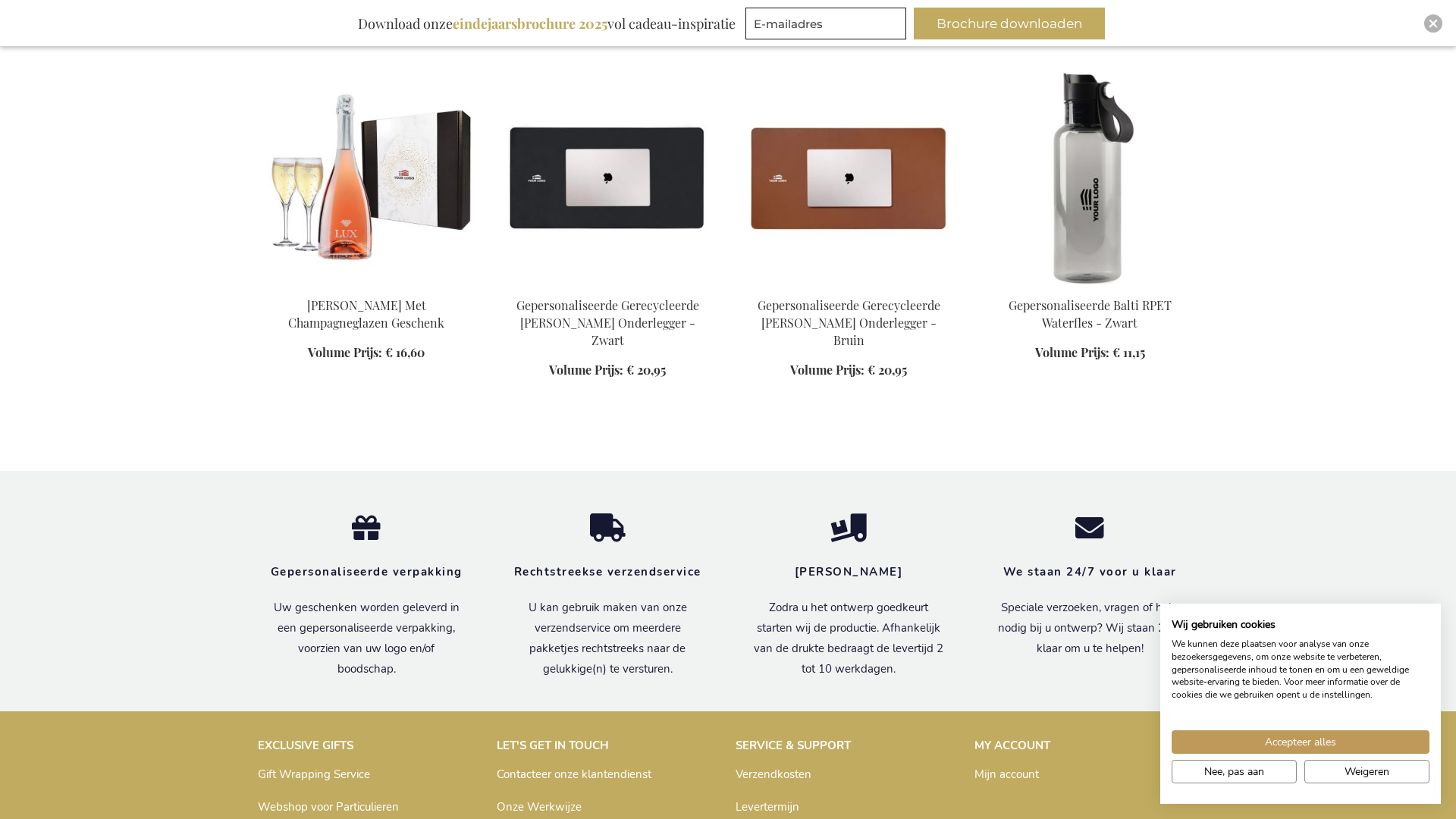
scroll to position [42741, 0]
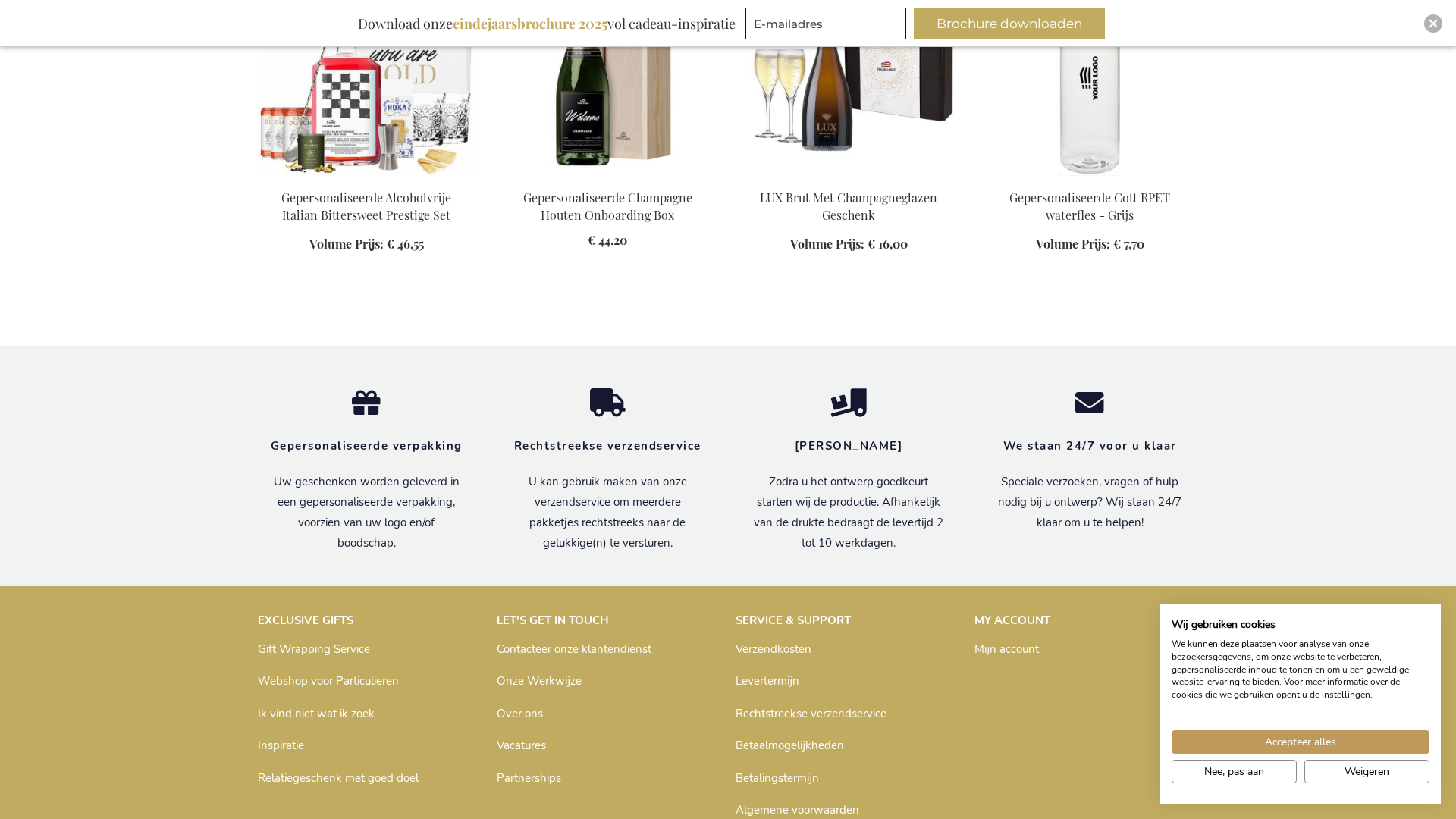
scroll to position [43792, 0]
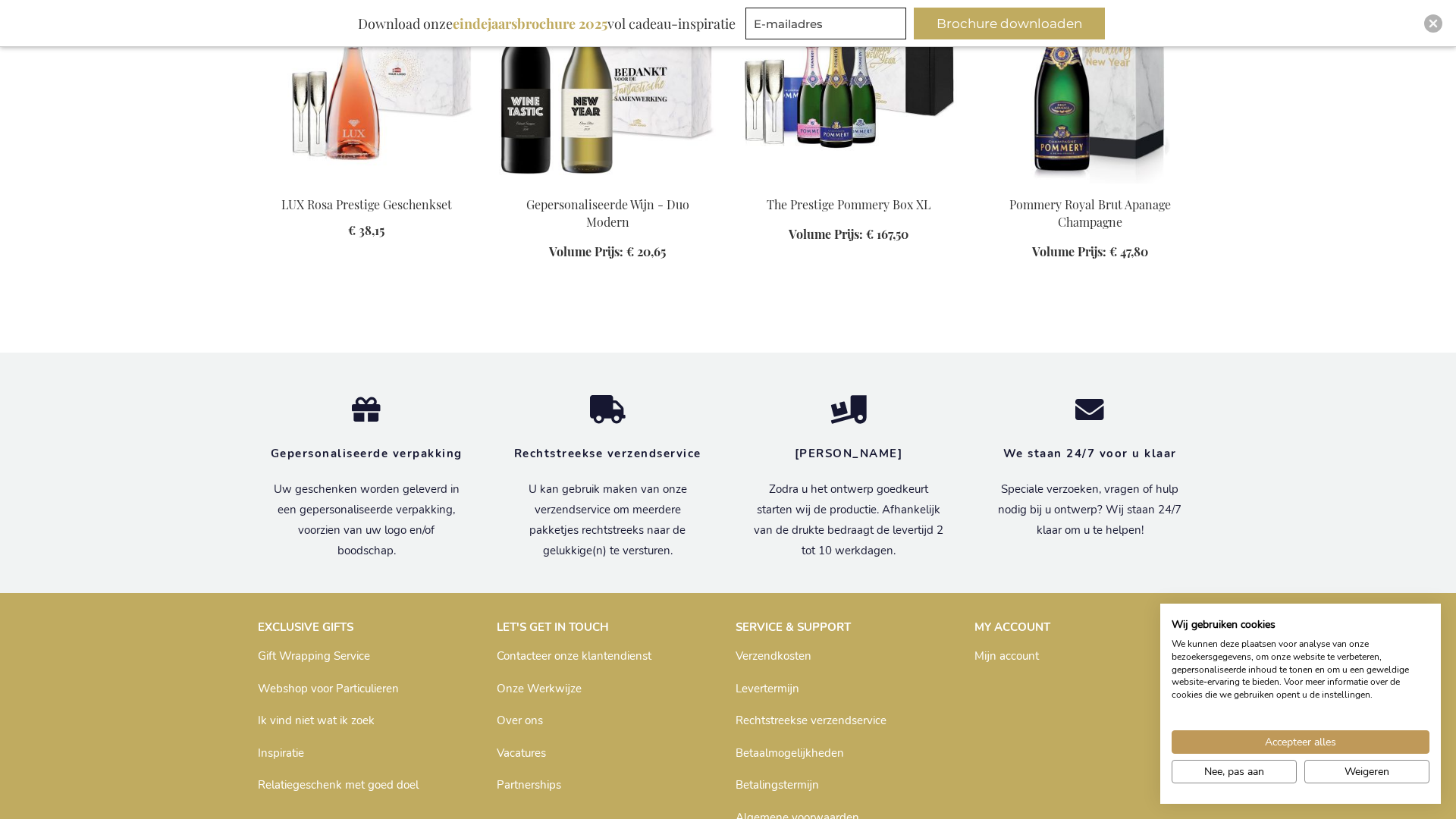
scroll to position [44843, 0]
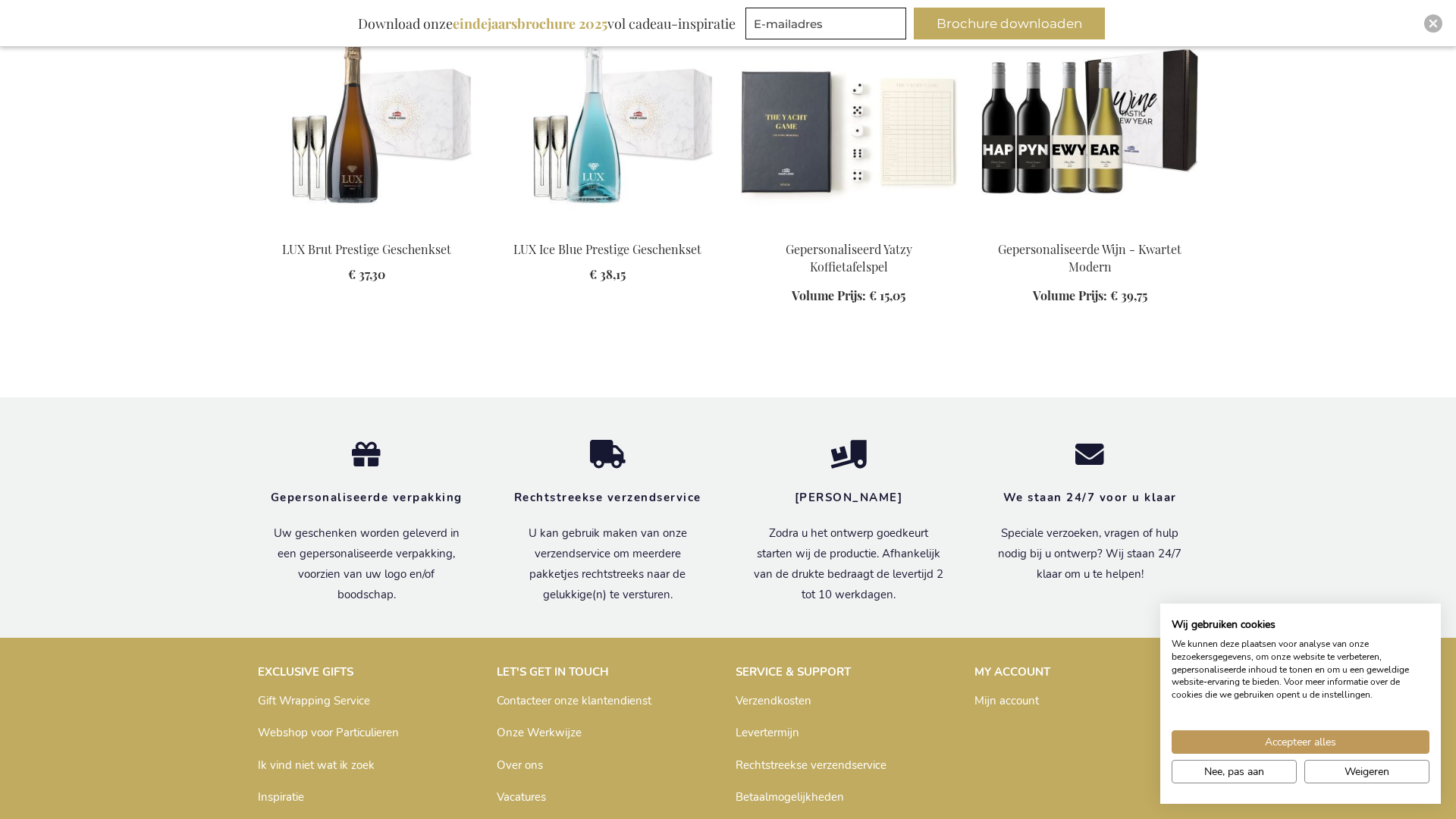
scroll to position [45894, 0]
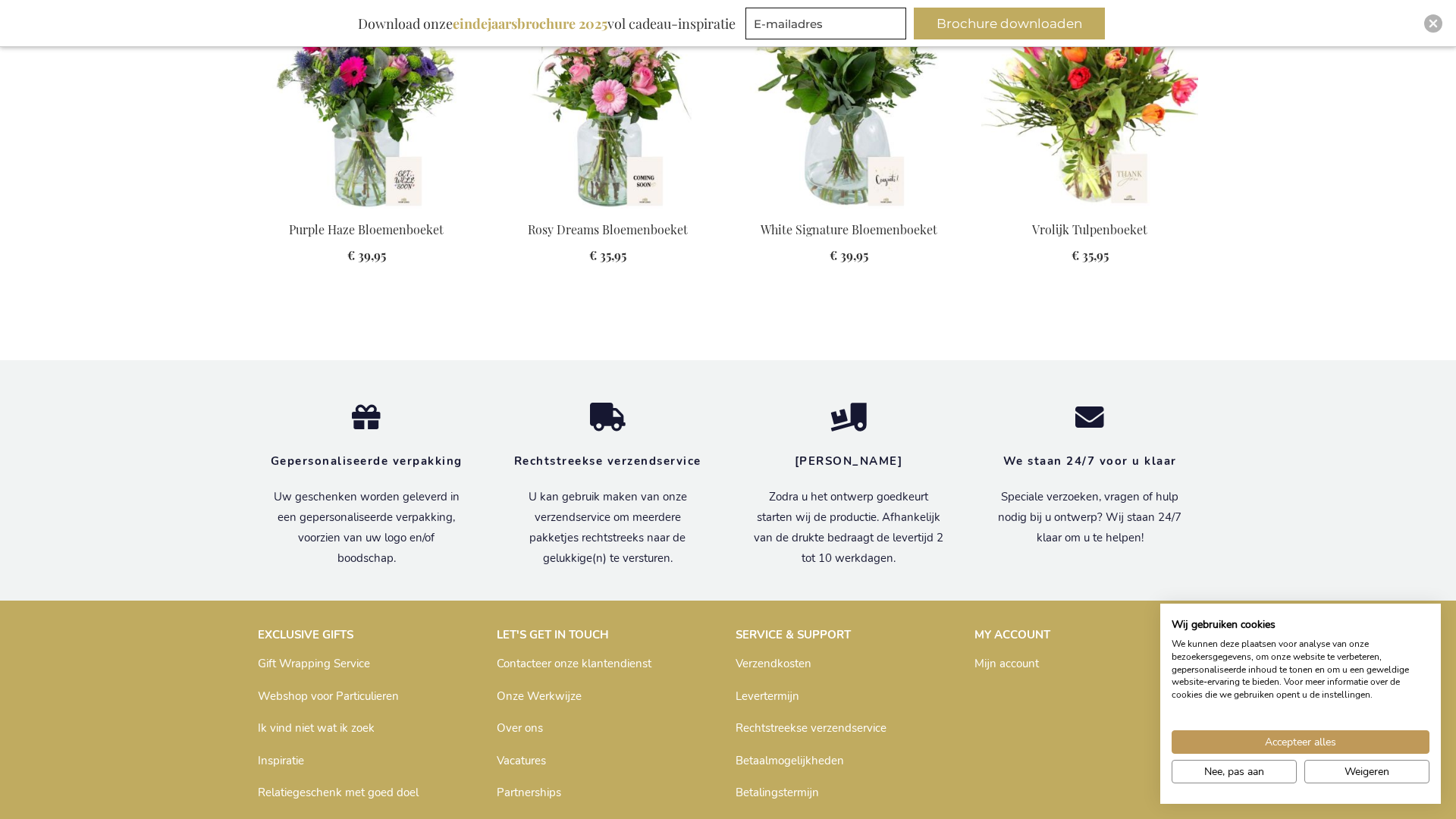
scroll to position [46928, 0]
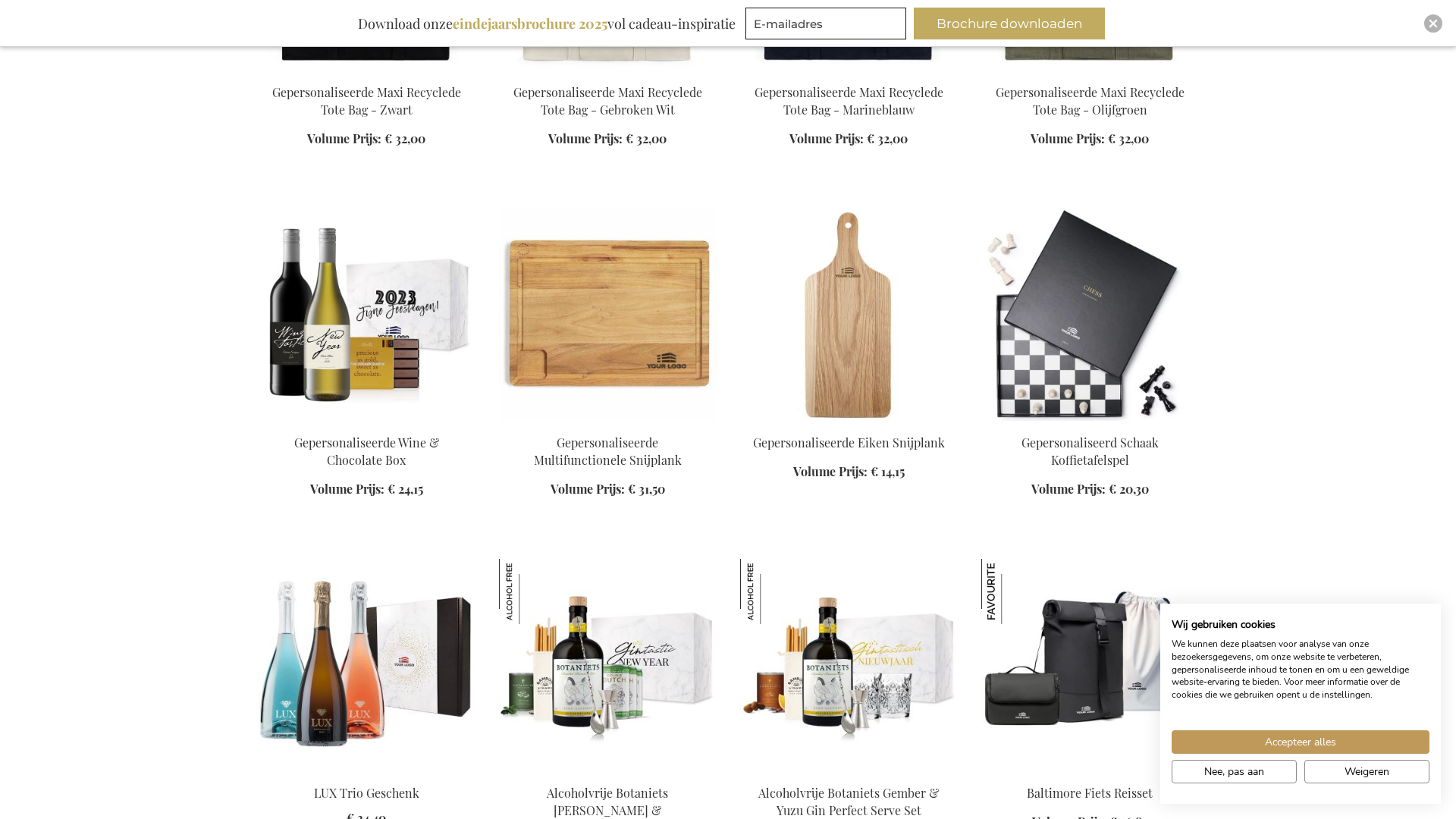
scroll to position [47979, 0]
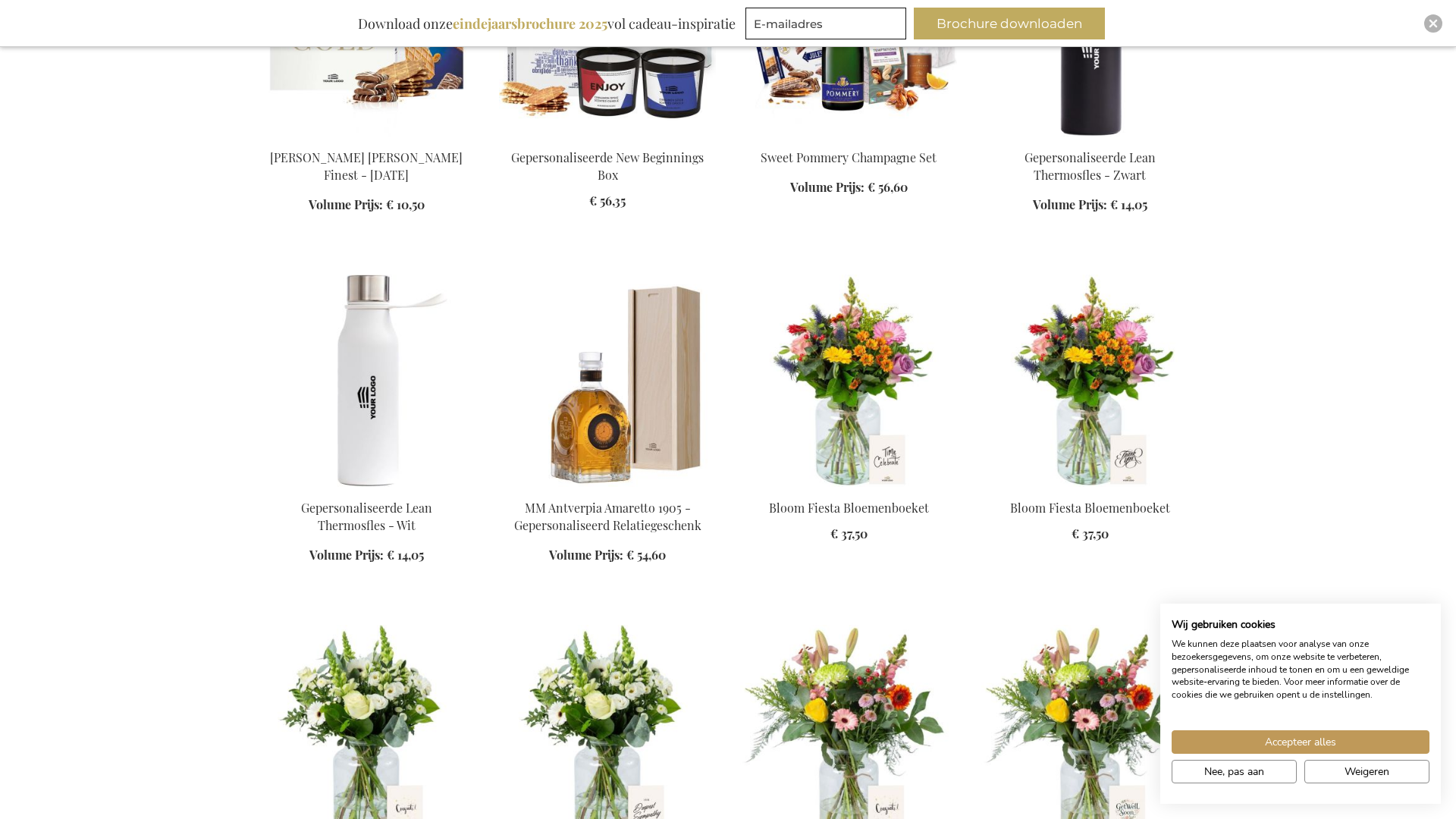
scroll to position [49012, 0]
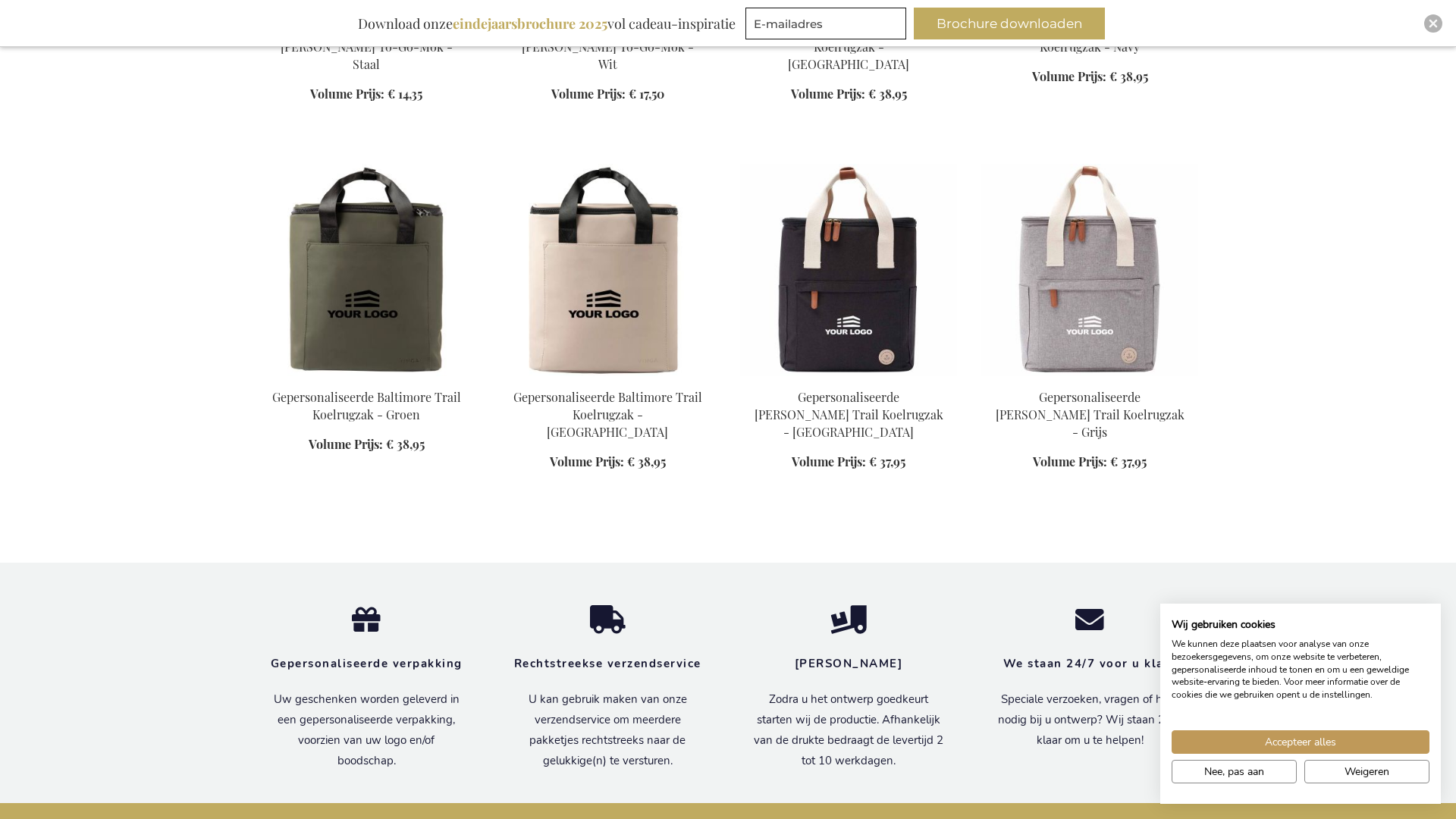
scroll to position [51115, 0]
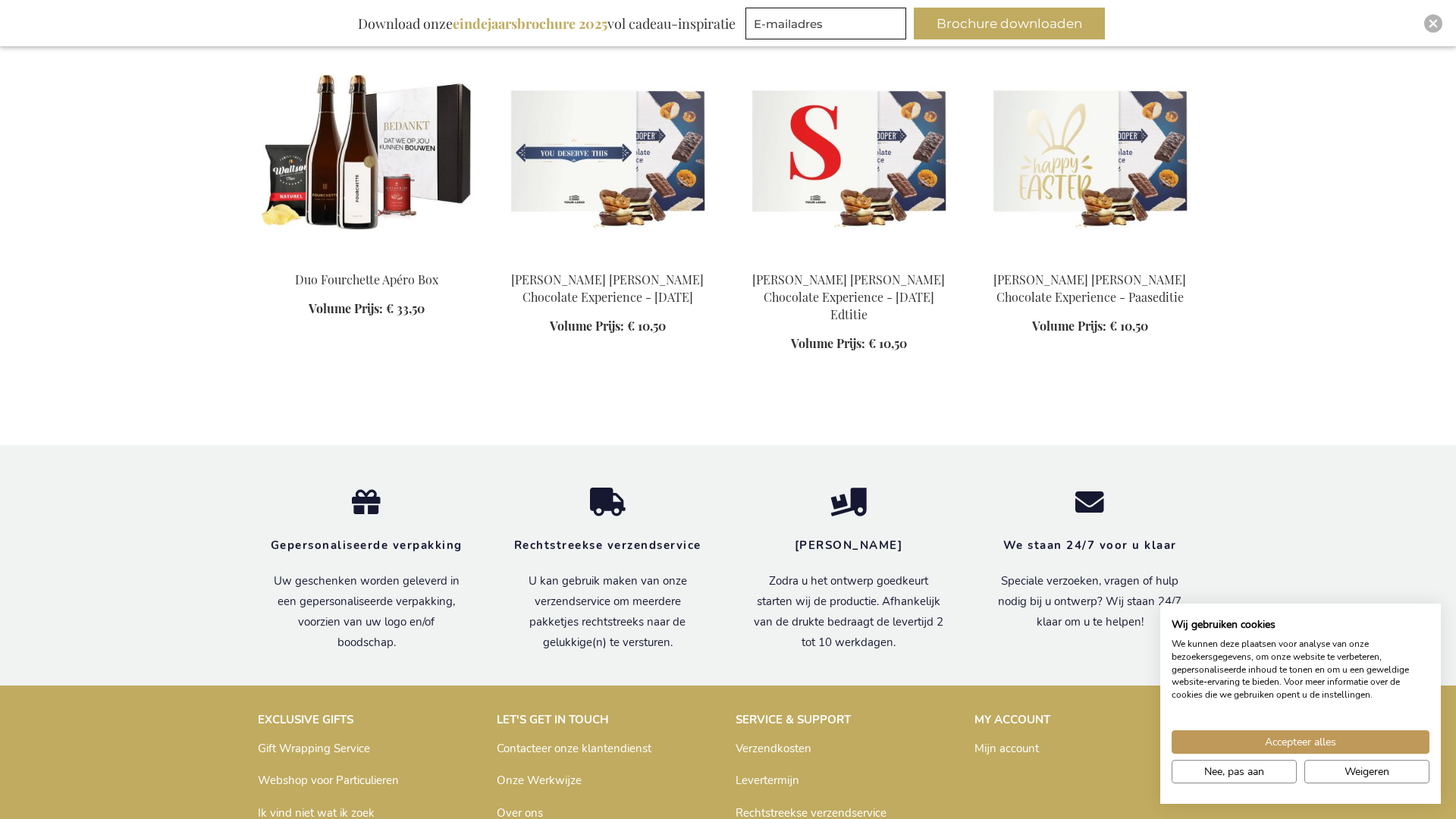
scroll to position [52166, 0]
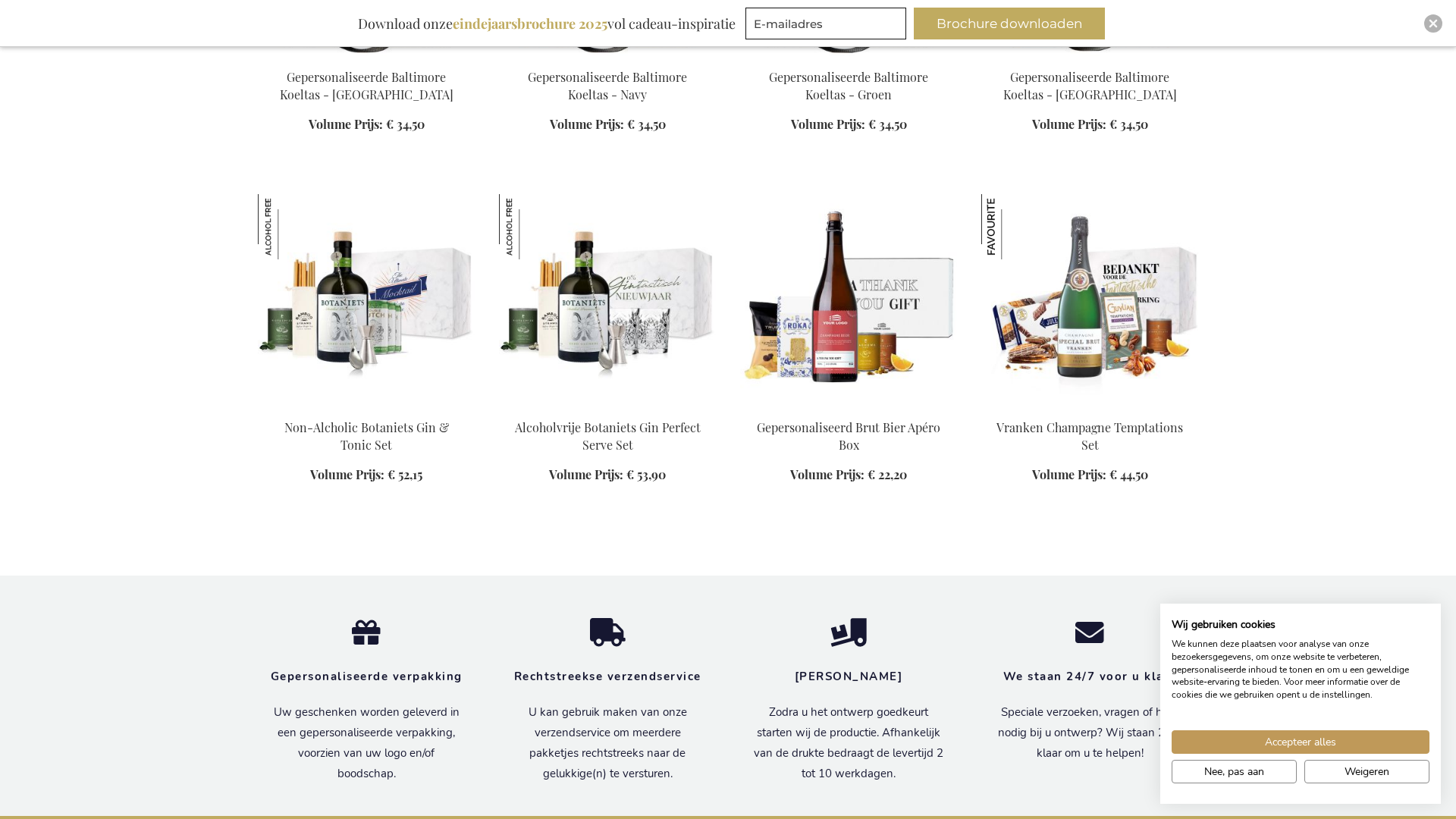
scroll to position [53217, 0]
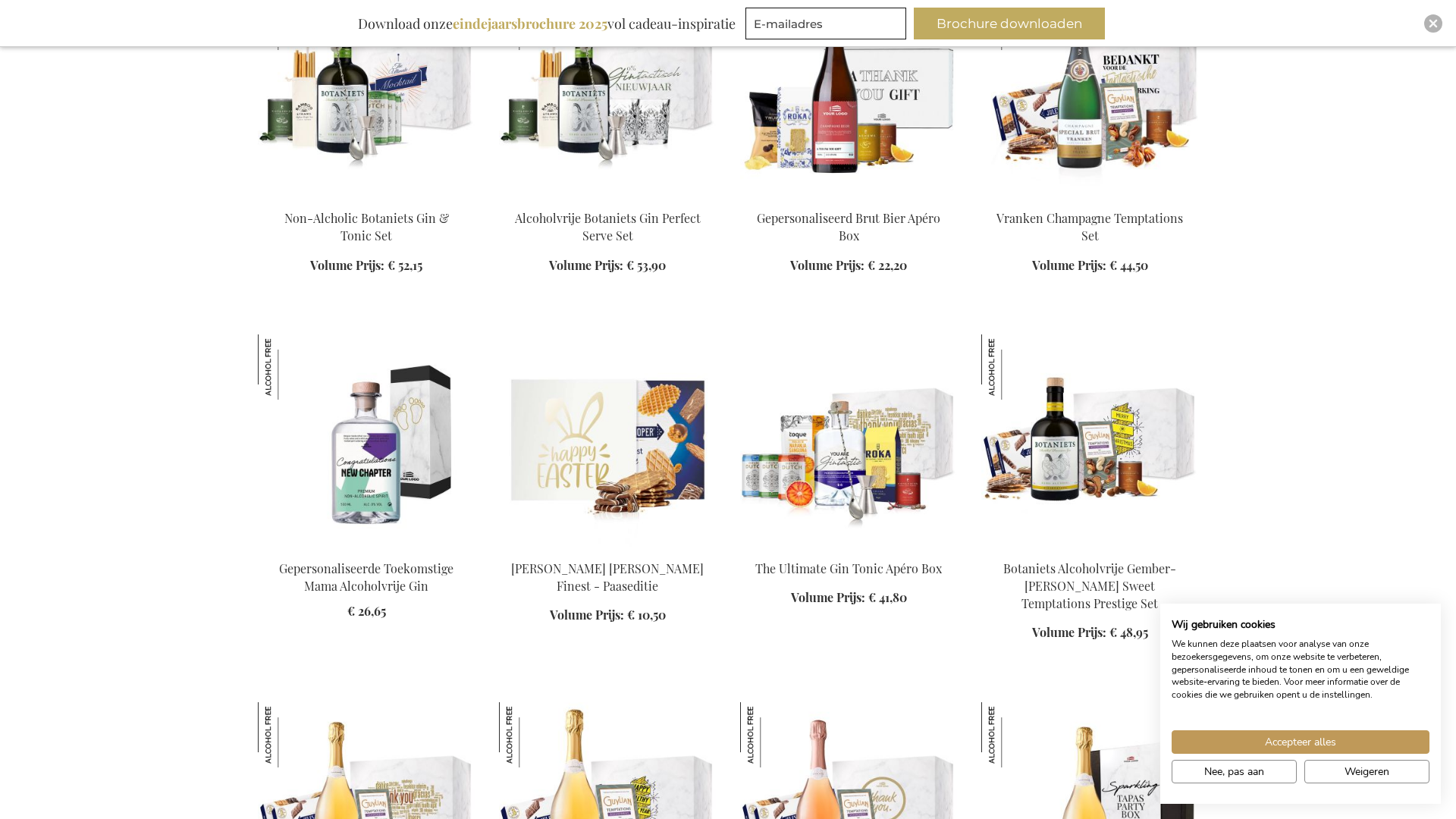
scroll to position [53571, 0]
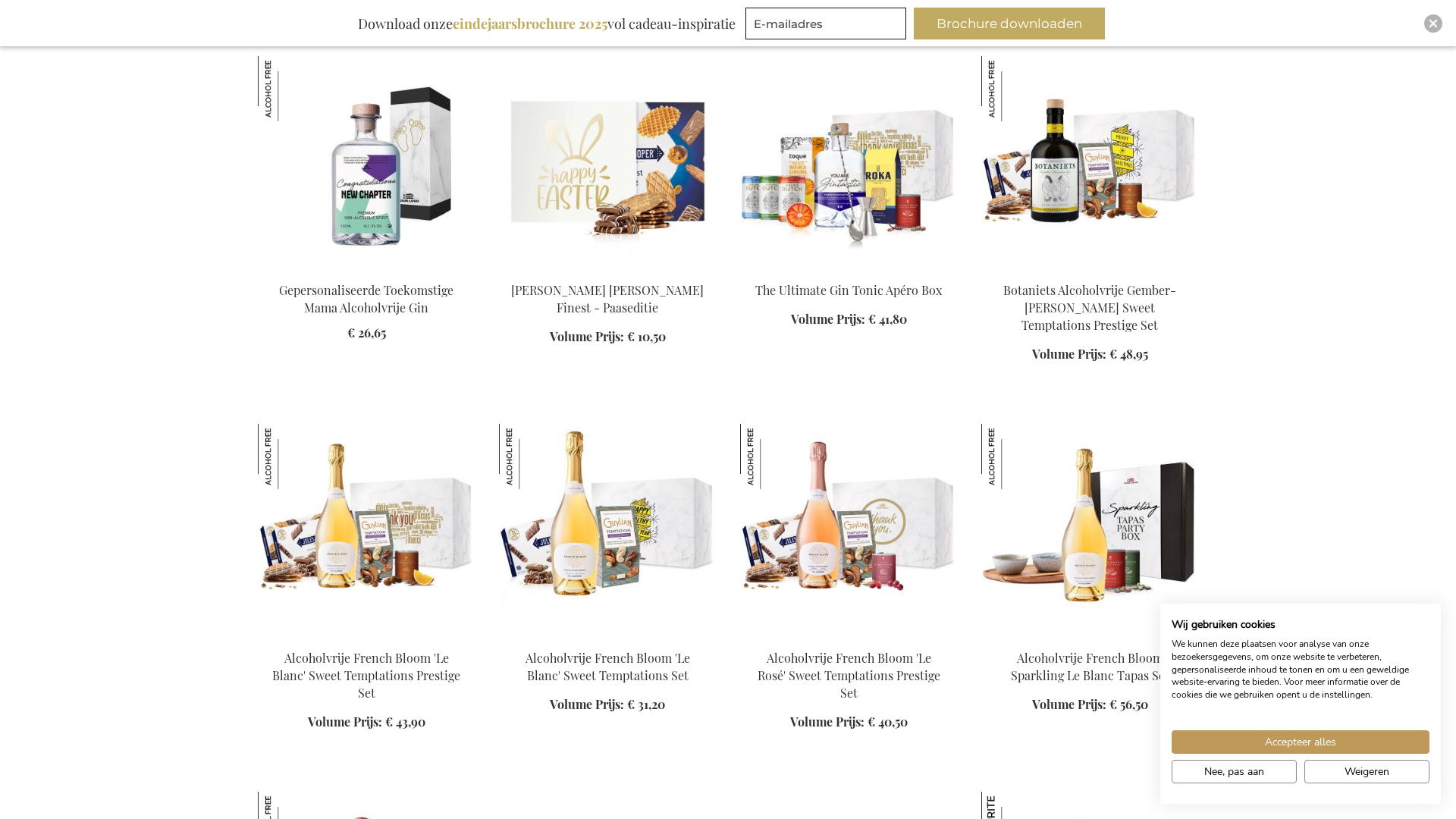
scroll to position [54302, 0]
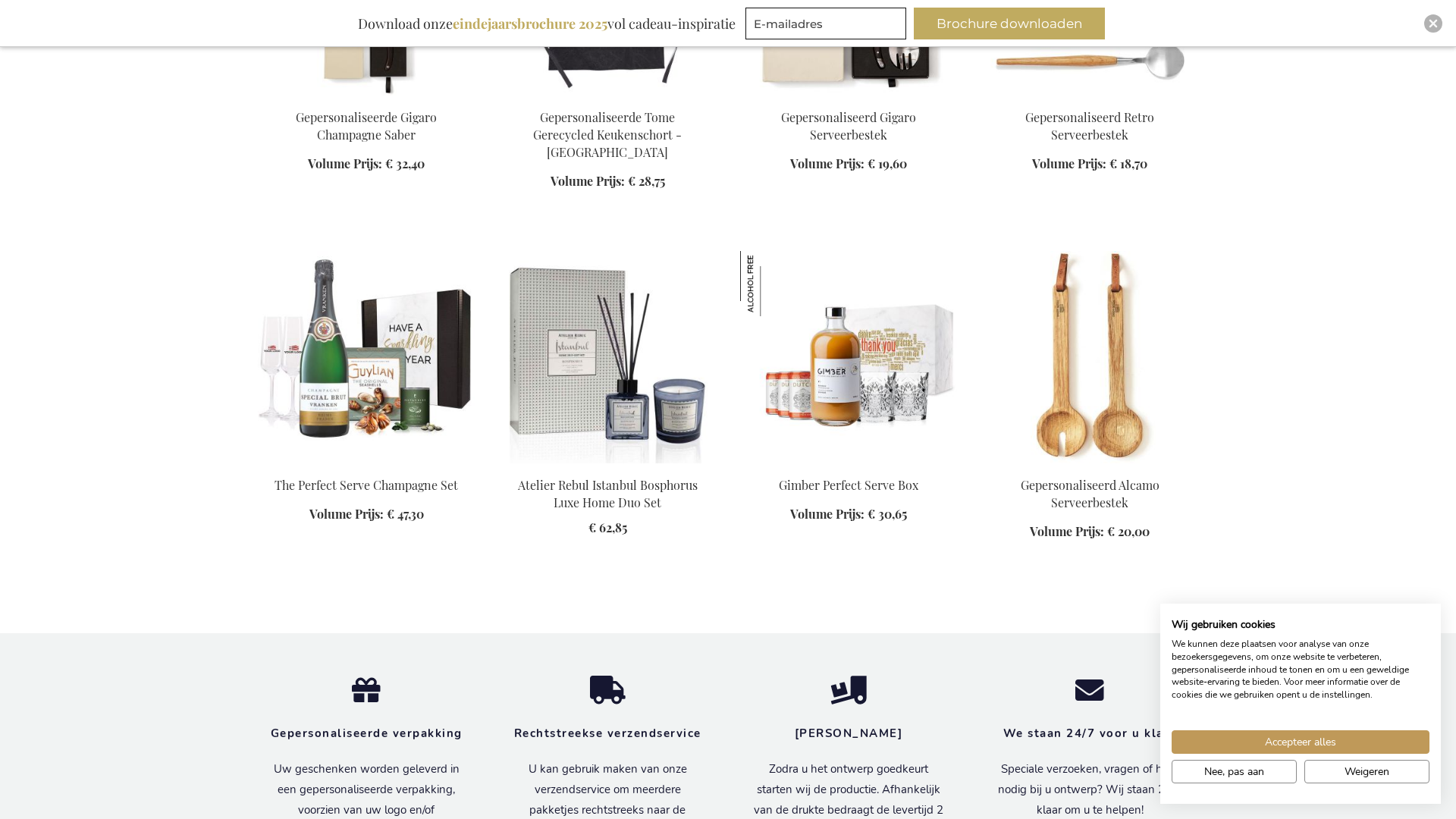
scroll to position [56405, 0]
